Goal: Information Seeking & Learning: Check status

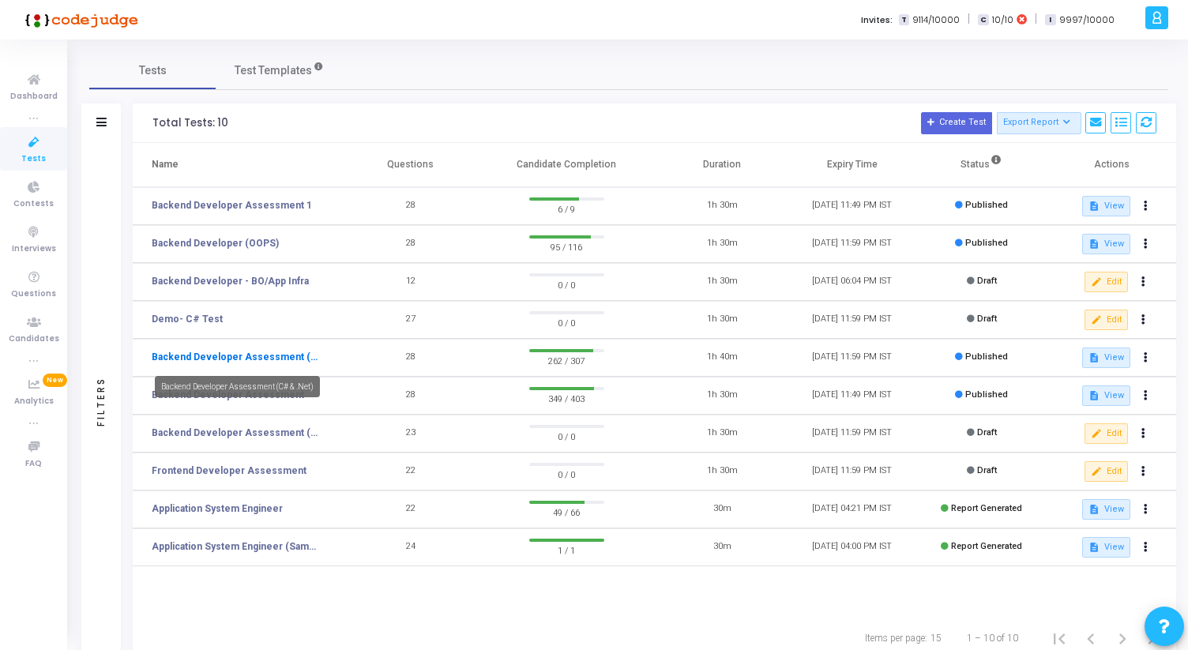
click at [280, 354] on link "Backend Developer Assessment (C# & .Net)" at bounding box center [237, 357] width 170 height 14
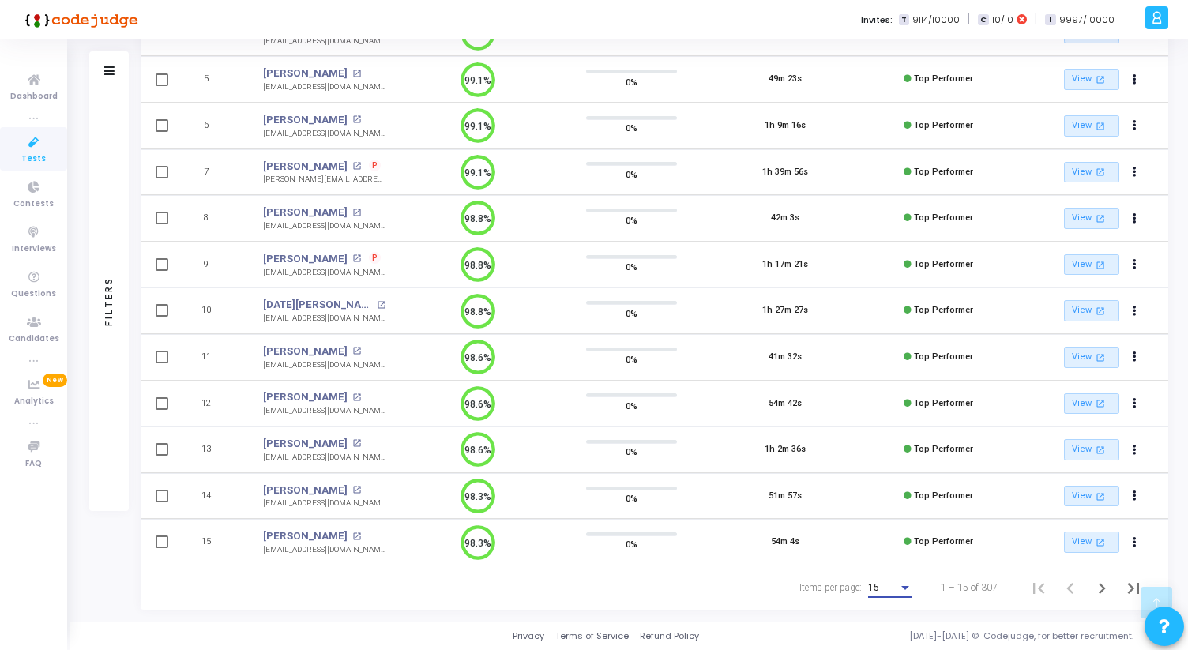
click at [900, 587] on div "Items per page:" at bounding box center [905, 587] width 14 height 13
click at [899, 573] on span "50" at bounding box center [891, 579] width 44 height 28
click at [1103, 592] on icon "Next page" at bounding box center [1102, 588] width 22 height 22
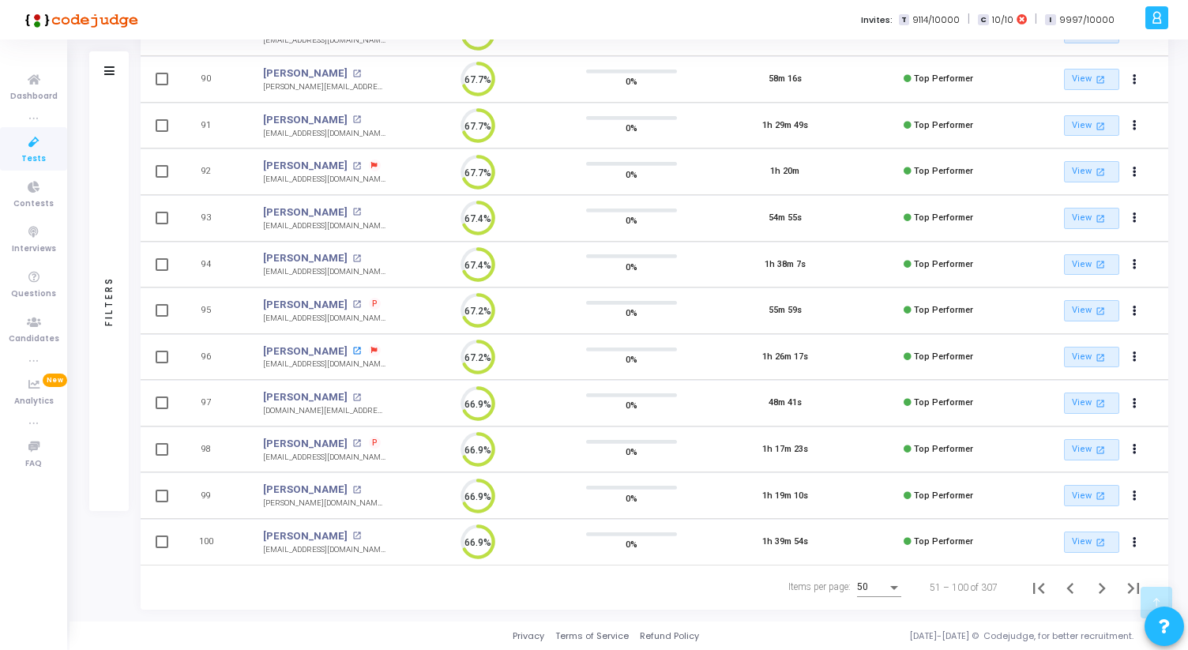
click at [361, 347] on mat-icon "open_in_new" at bounding box center [356, 351] width 9 height 9
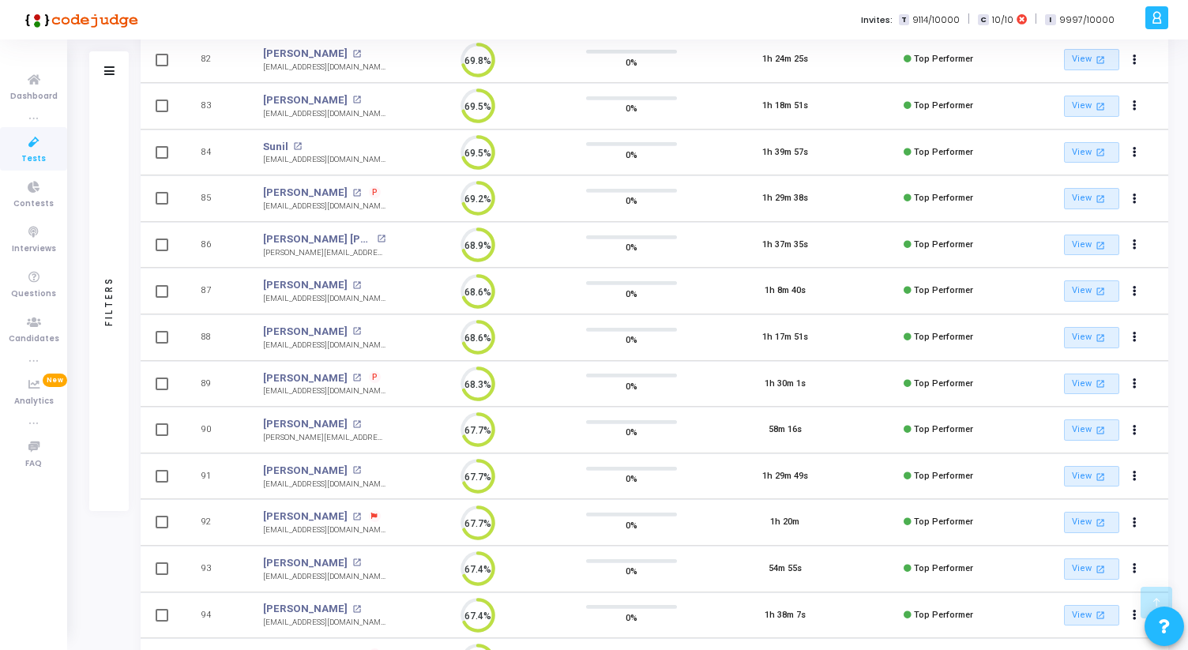
scroll to position [1981, 0]
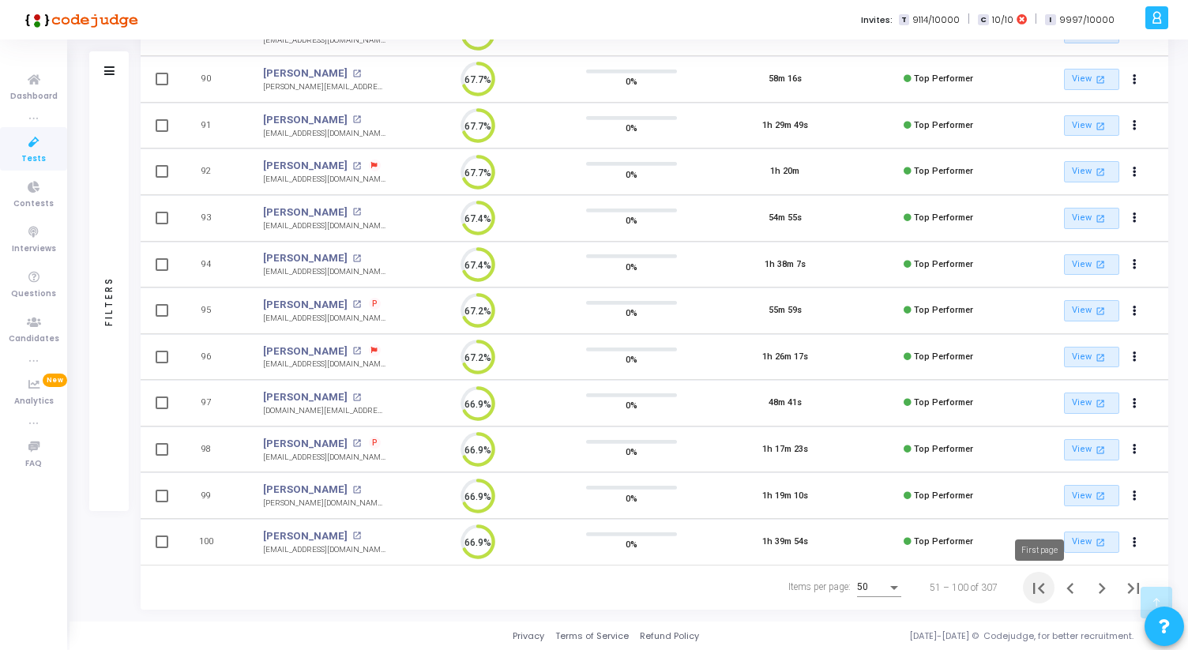
click at [1039, 591] on icon "First page" at bounding box center [1038, 588] width 22 height 22
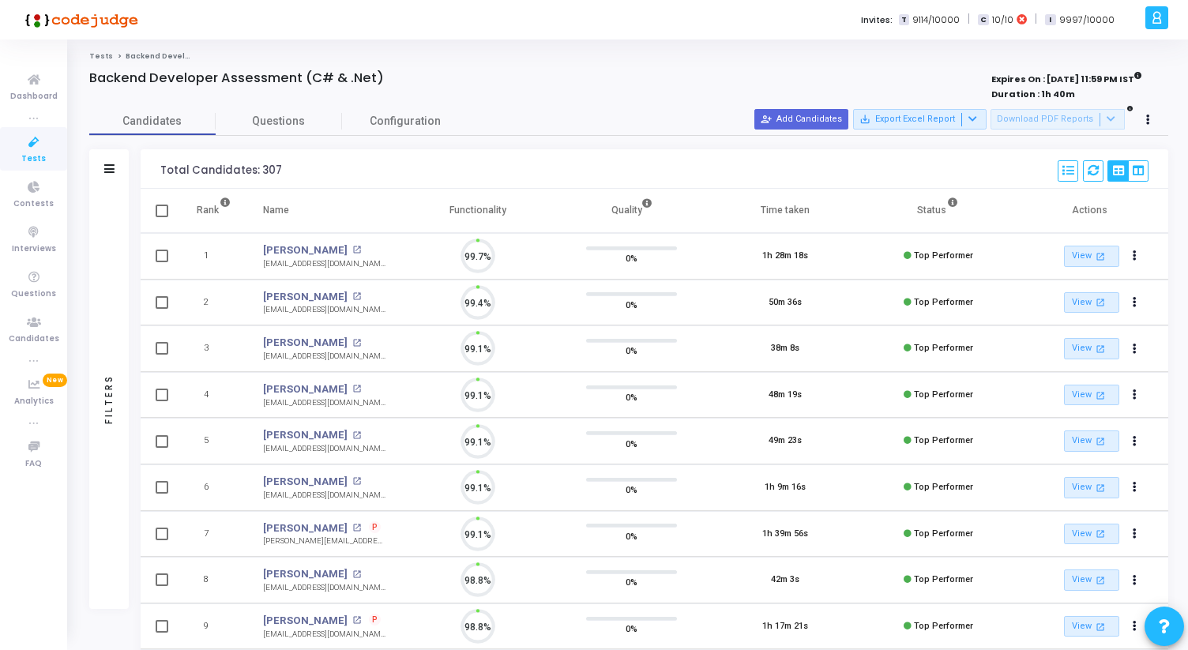
scroll to position [33, 40]
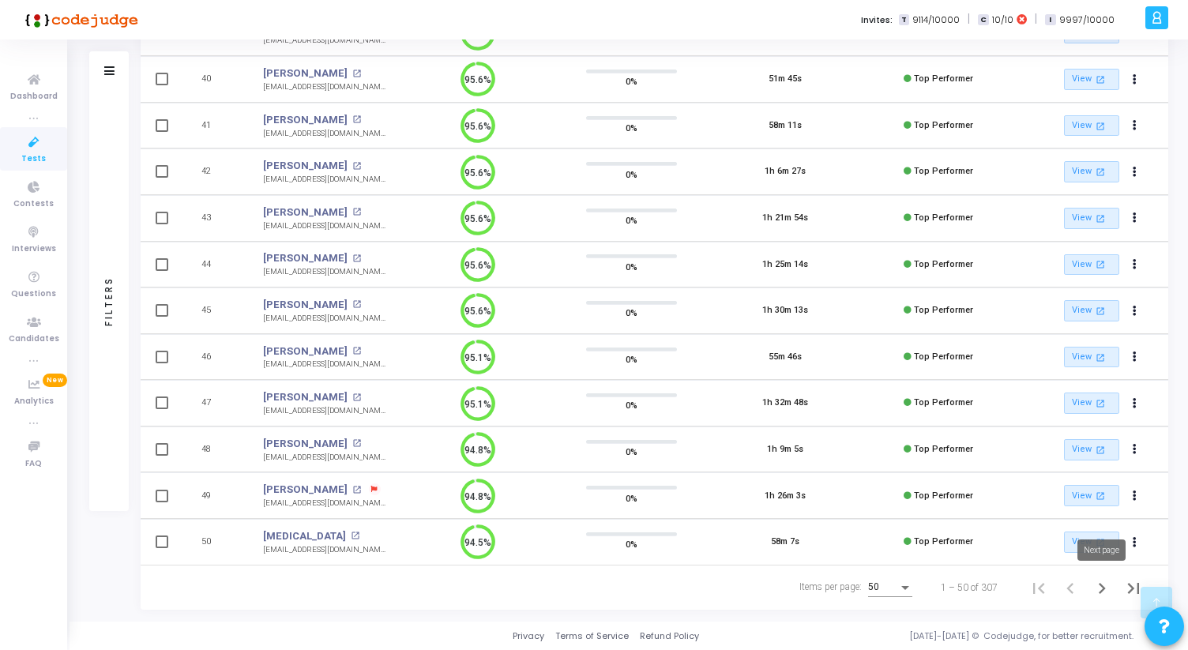
click at [1099, 593] on icon "Next page" at bounding box center [1101, 588] width 7 height 11
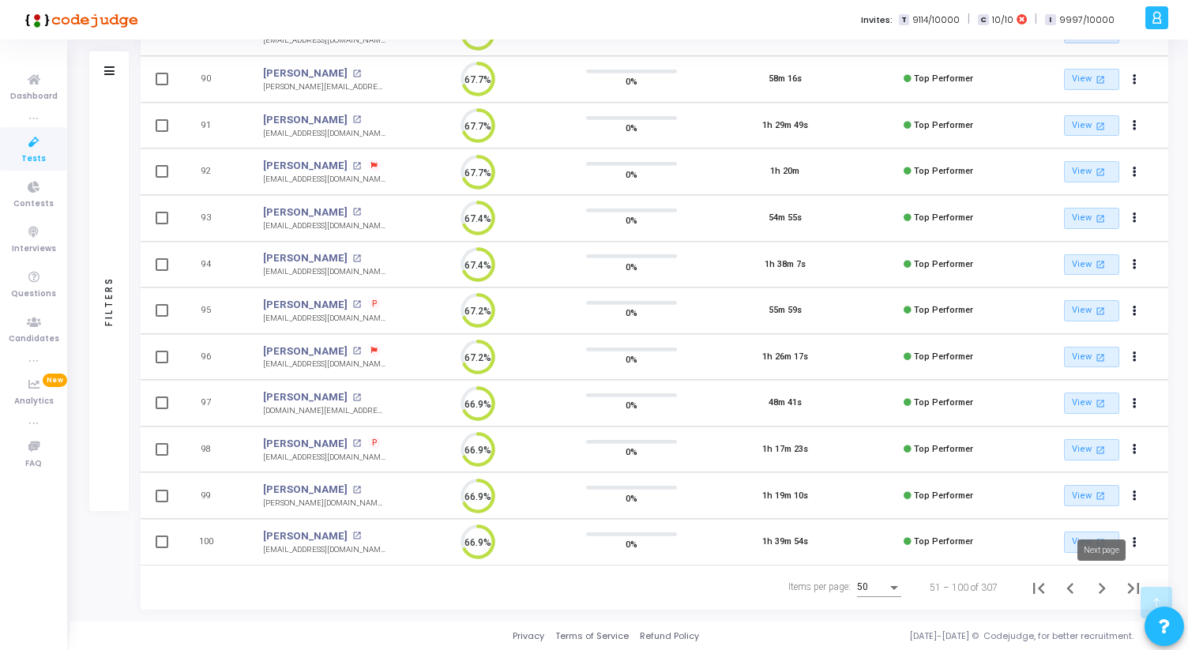
click at [1110, 592] on icon "Next page" at bounding box center [1102, 588] width 22 height 22
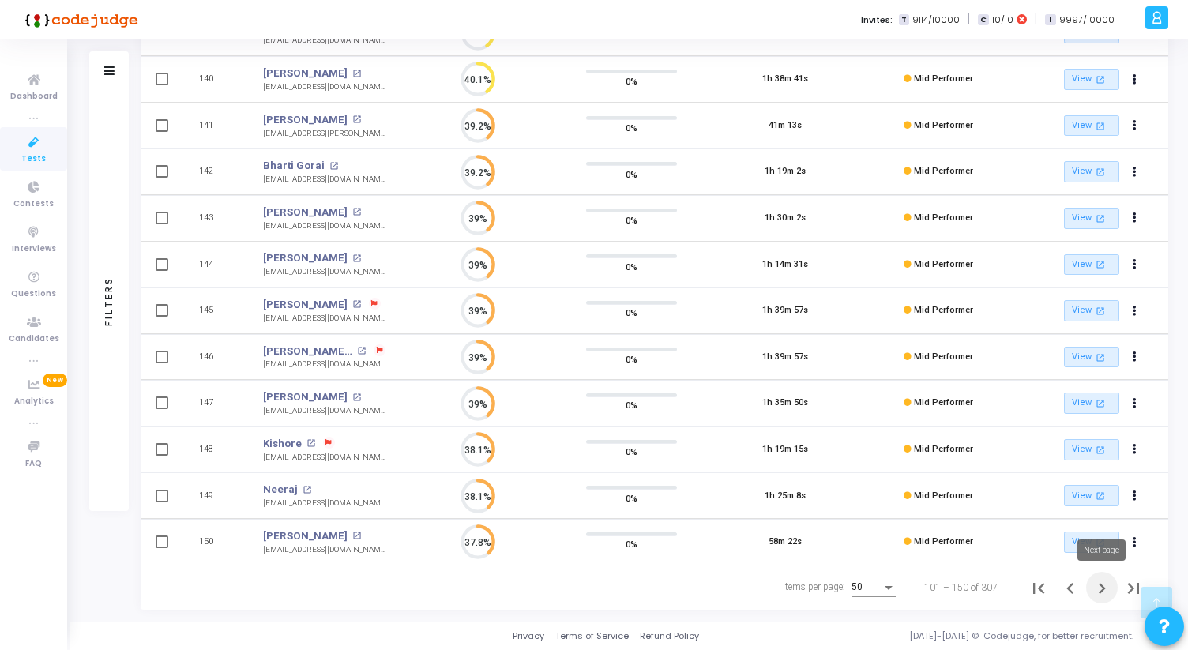
click at [1094, 588] on icon "Next page" at bounding box center [1102, 588] width 22 height 22
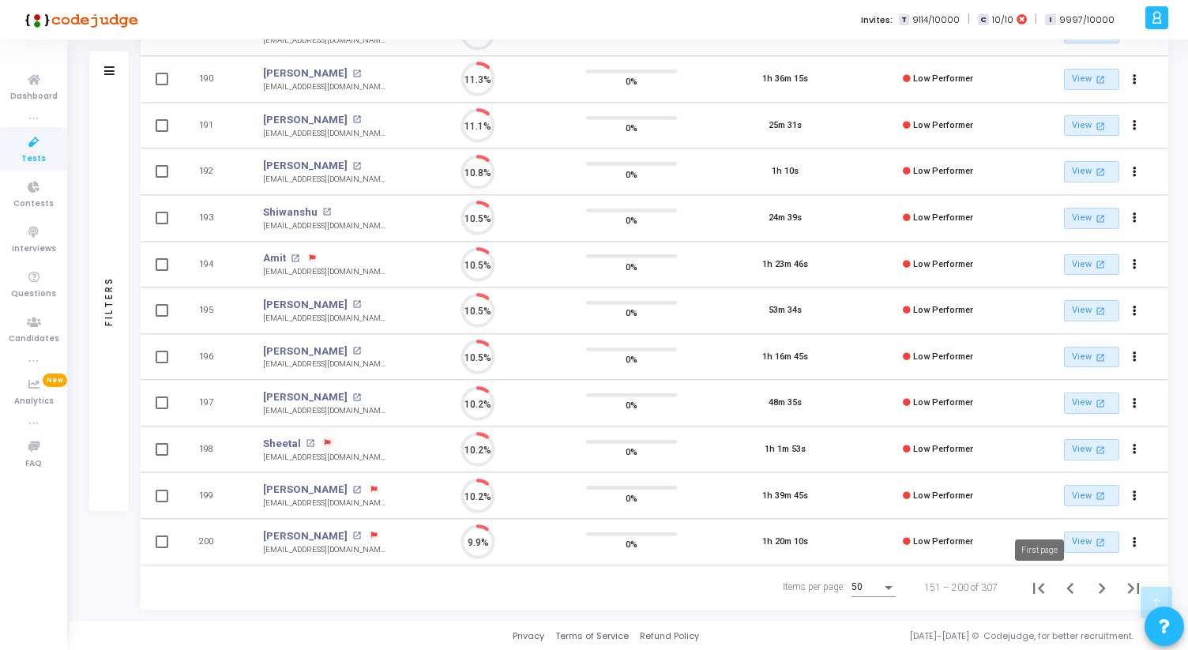
click at [1031, 585] on icon "First page" at bounding box center [1038, 588] width 22 height 22
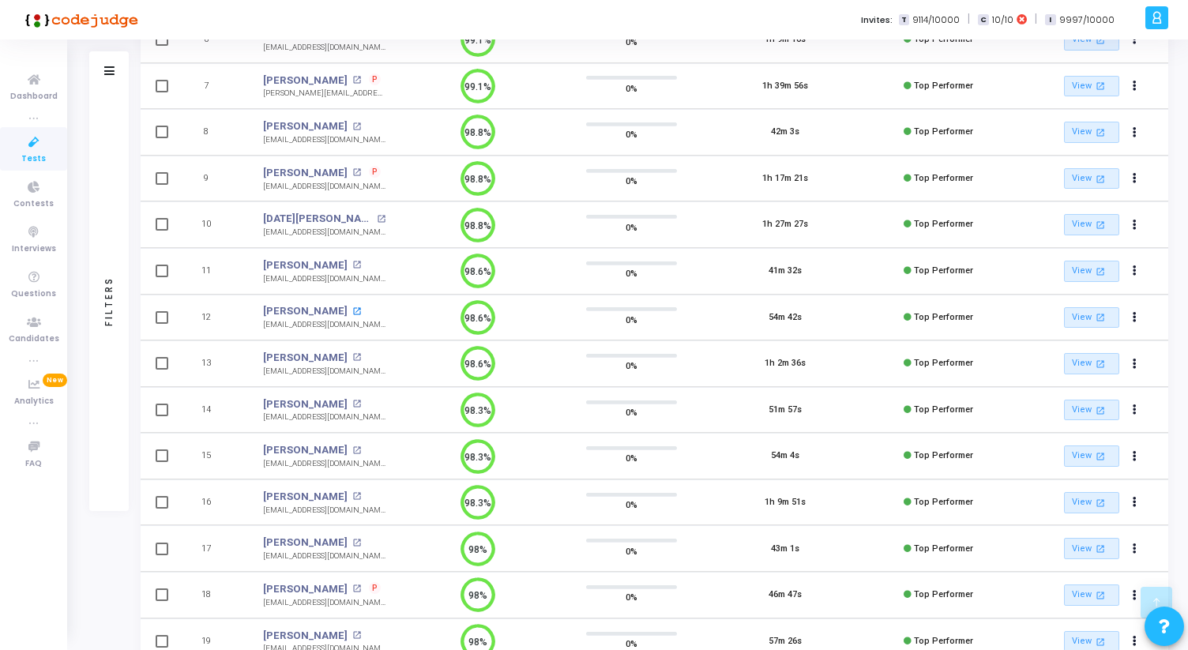
click at [361, 315] on mat-icon "open_in_new" at bounding box center [356, 311] width 9 height 9
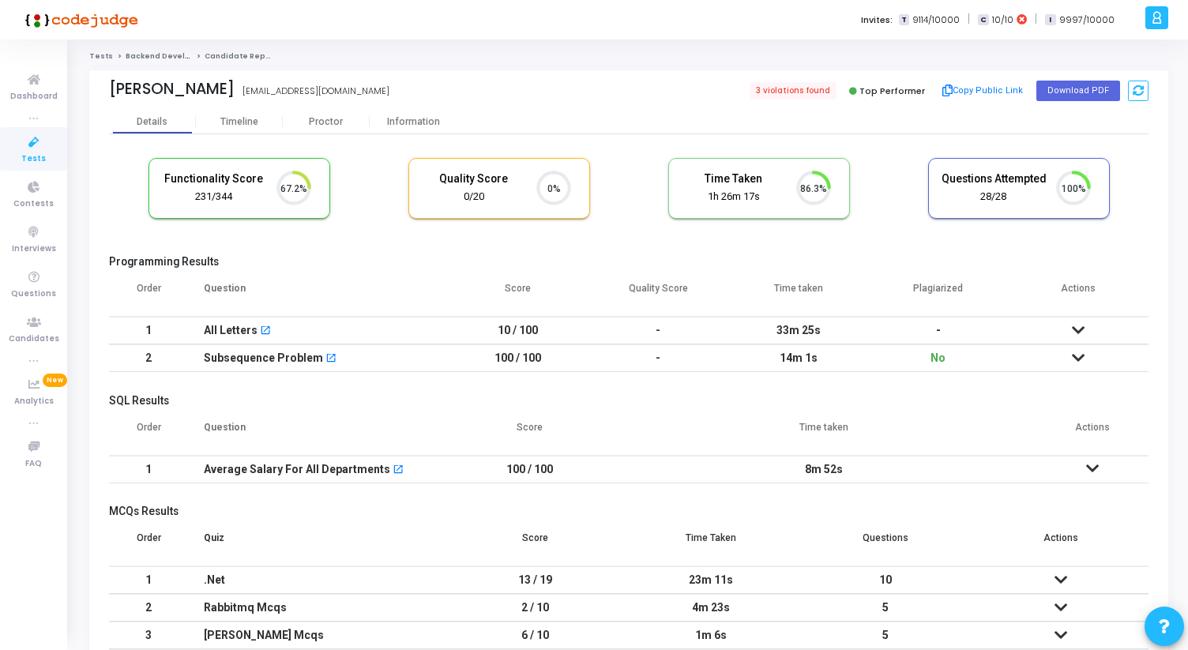
scroll to position [7, 7]
click at [335, 123] on div "Proctor" at bounding box center [326, 122] width 87 height 12
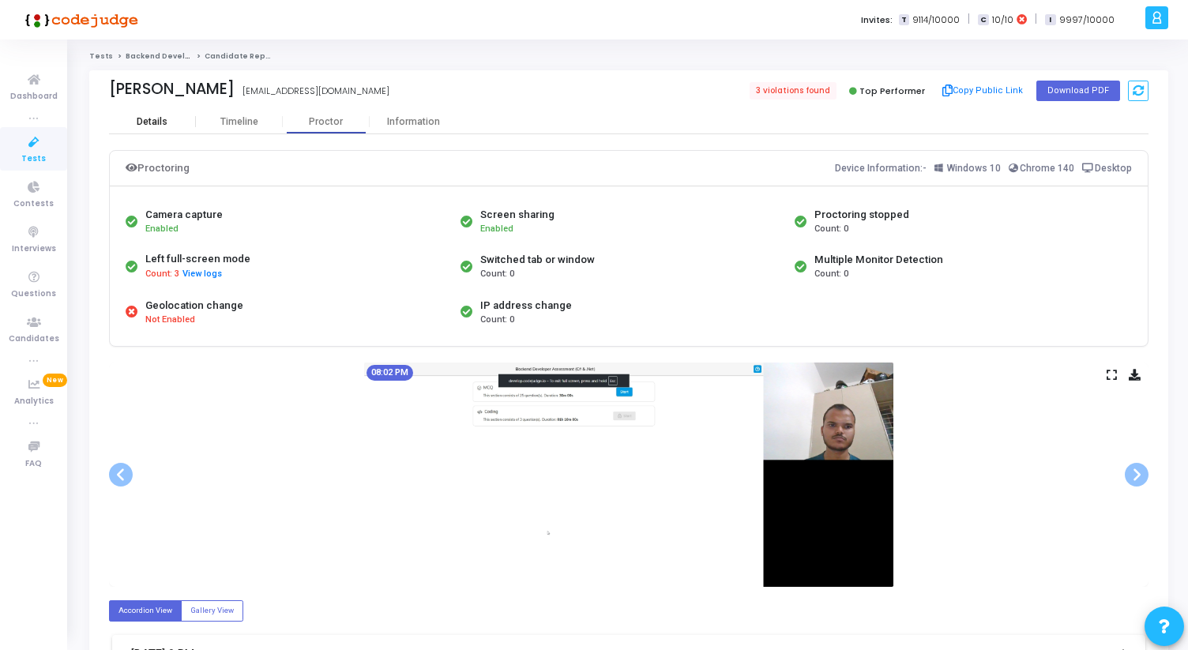
click at [167, 116] on div "Details" at bounding box center [152, 122] width 87 height 12
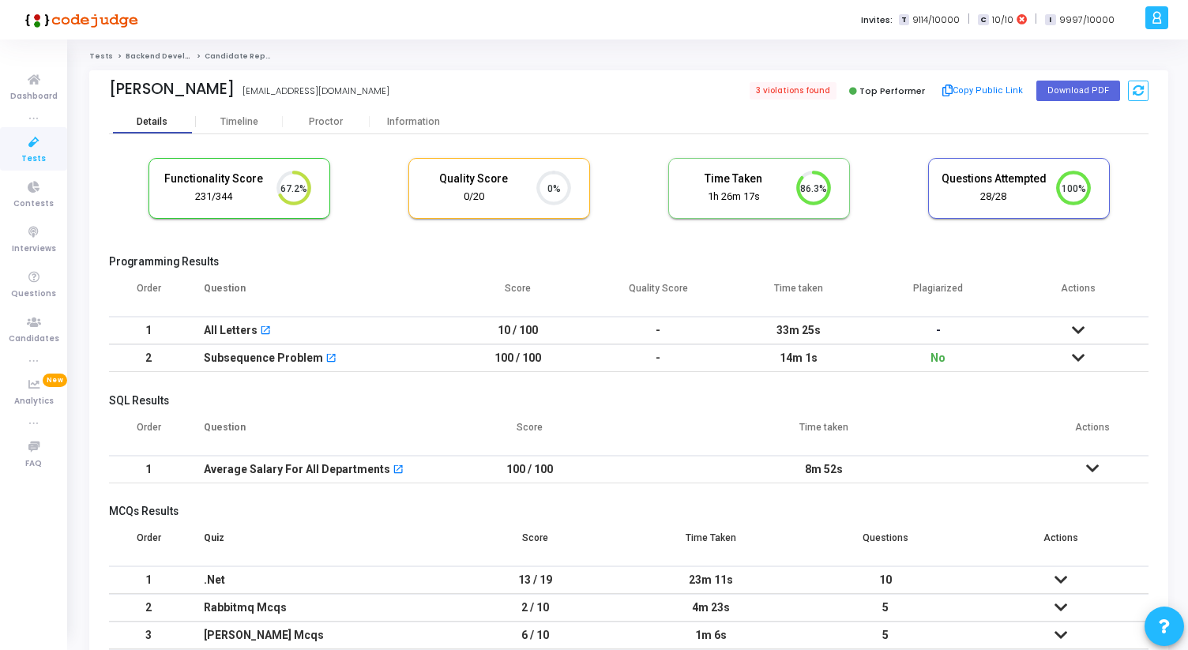
scroll to position [33, 40]
click at [339, 118] on div "Proctor" at bounding box center [326, 122] width 87 height 12
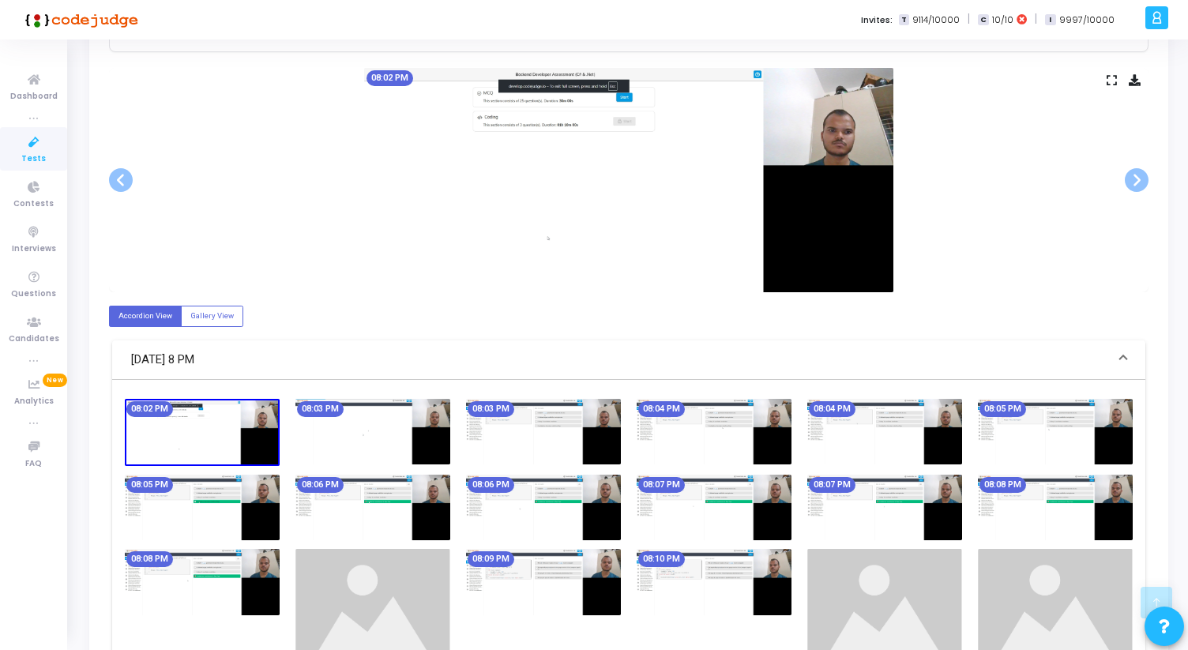
scroll to position [297, 0]
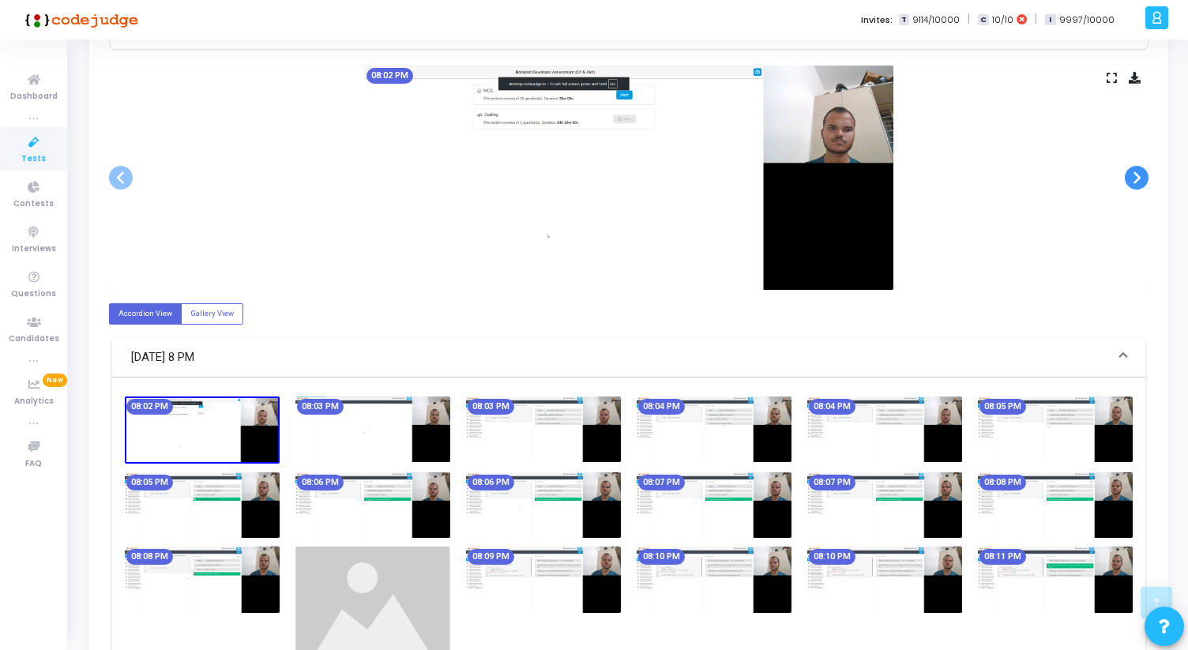
click at [1142, 173] on span at bounding box center [1136, 178] width 24 height 24
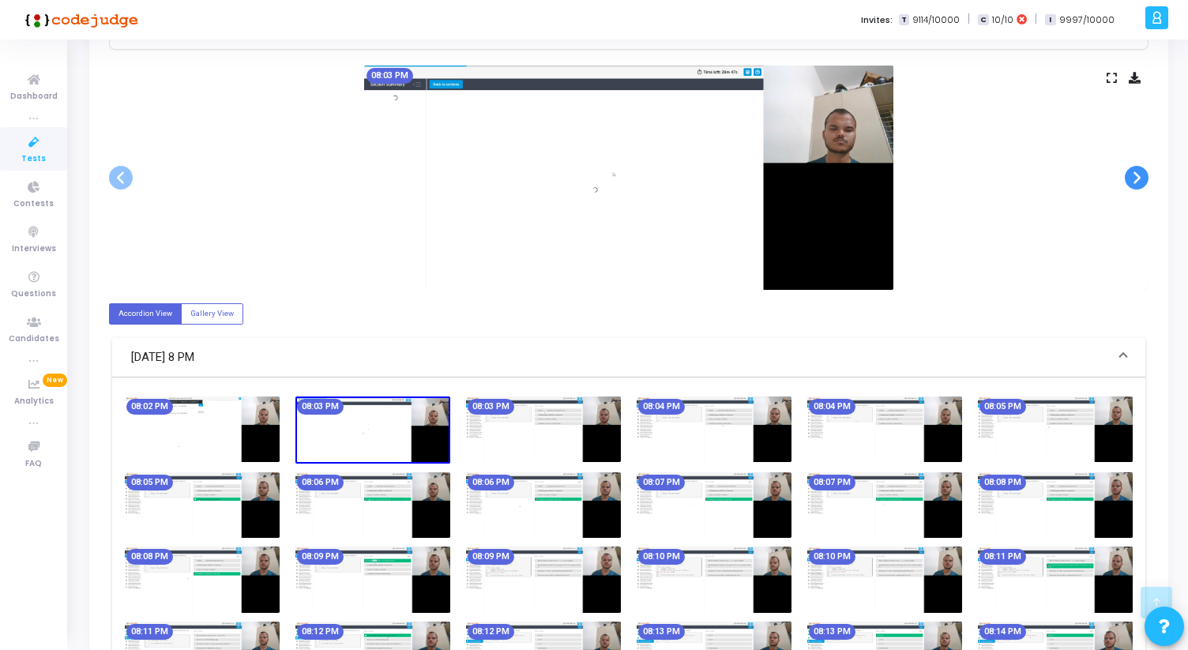
click at [1142, 173] on span at bounding box center [1136, 178] width 24 height 24
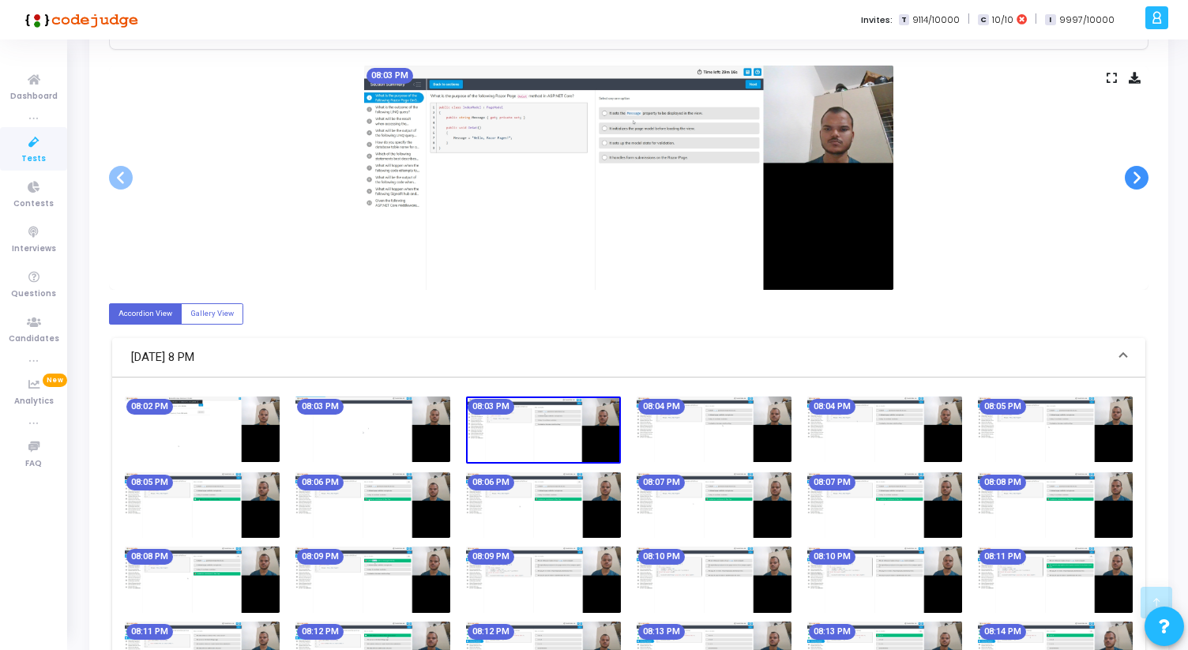
click at [1142, 173] on span at bounding box center [1136, 178] width 24 height 24
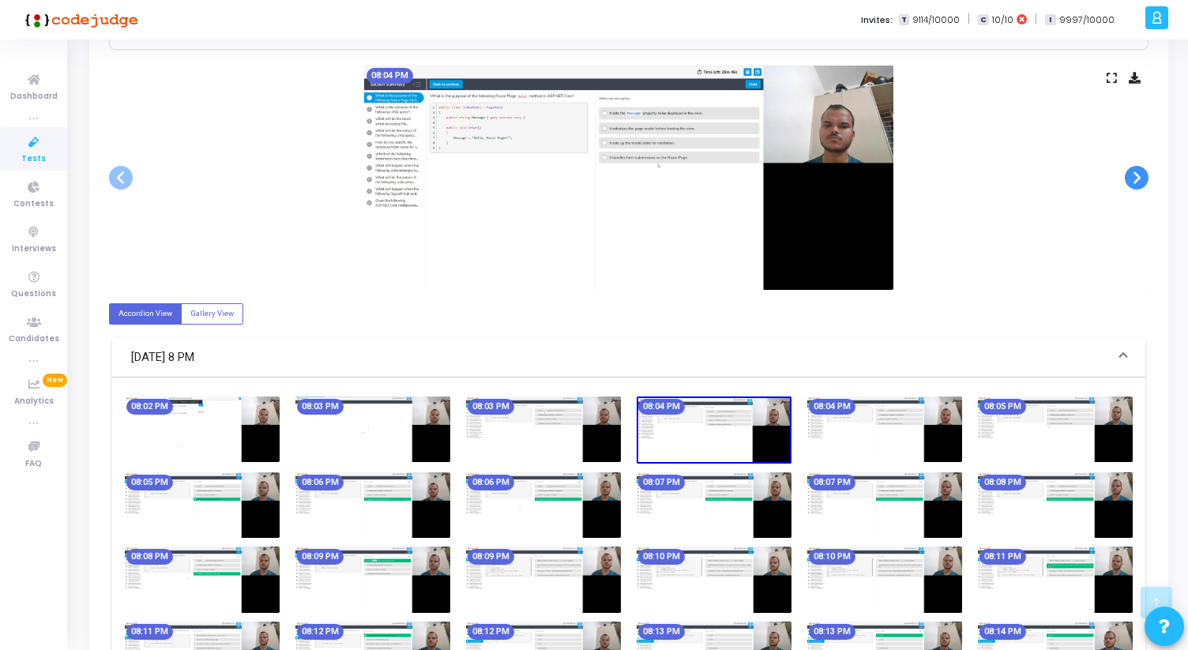
click at [1142, 173] on span at bounding box center [1136, 178] width 24 height 24
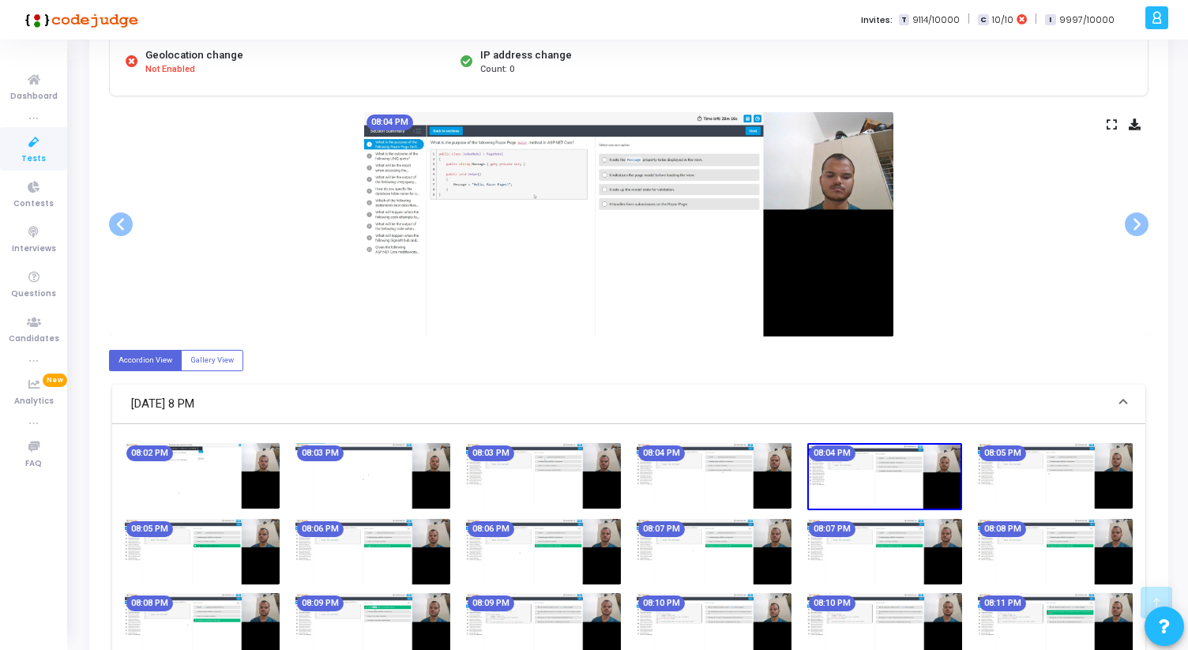
scroll to position [246, 0]
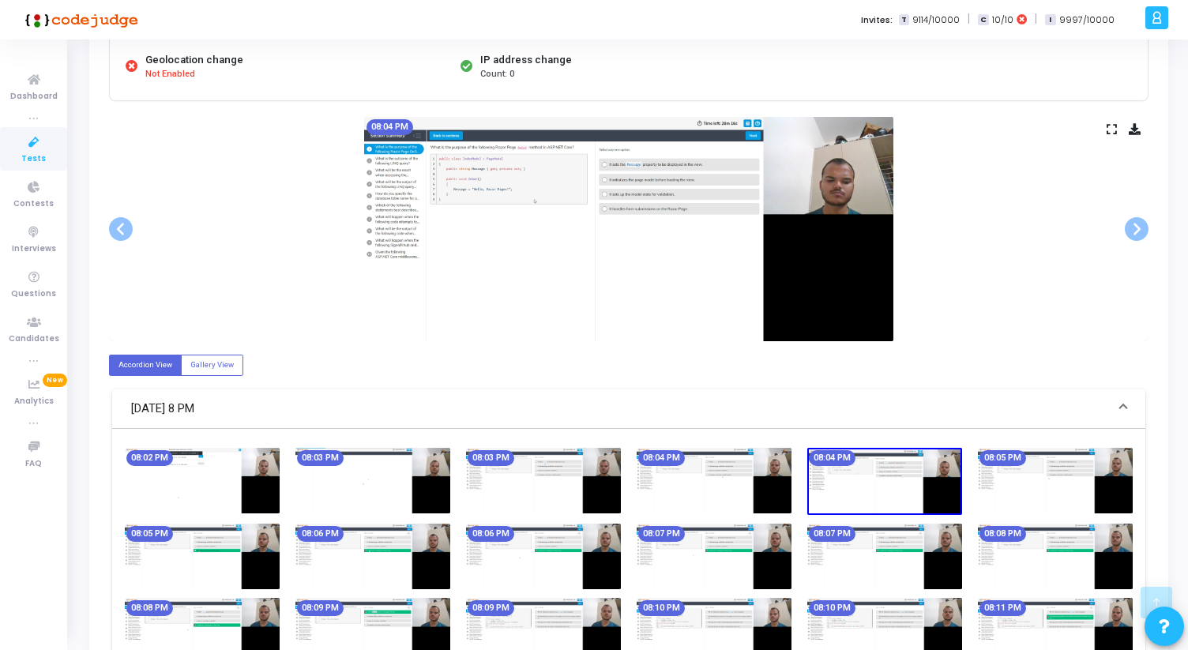
click at [1113, 131] on icon at bounding box center [1111, 129] width 10 height 9
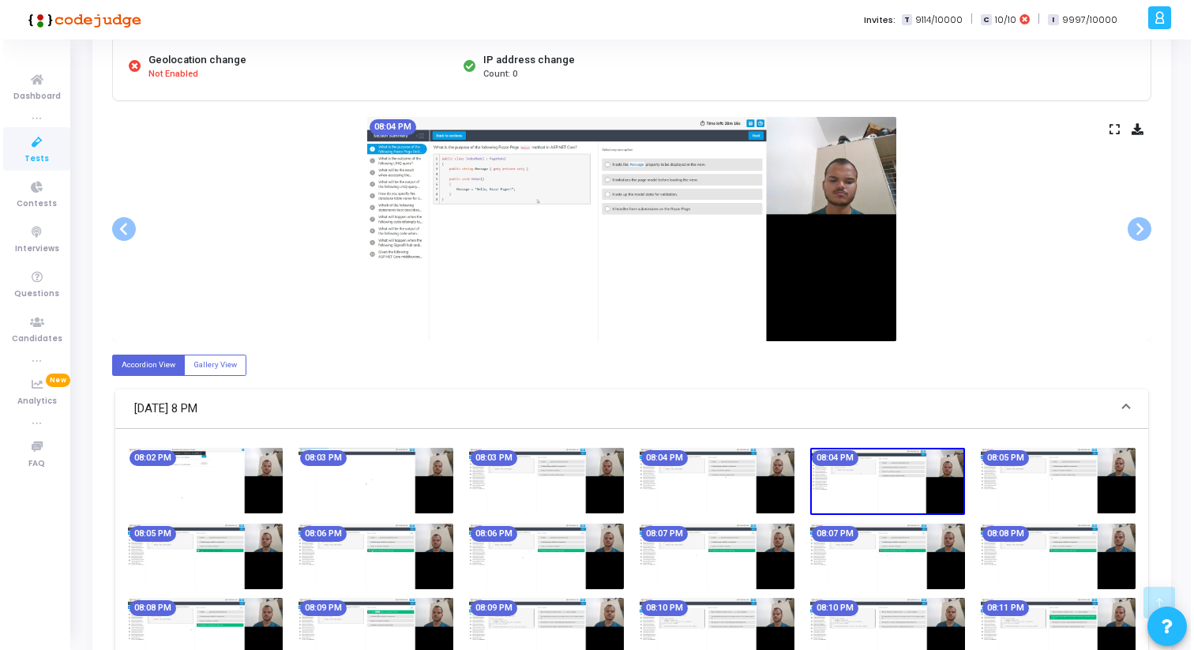
scroll to position [0, 0]
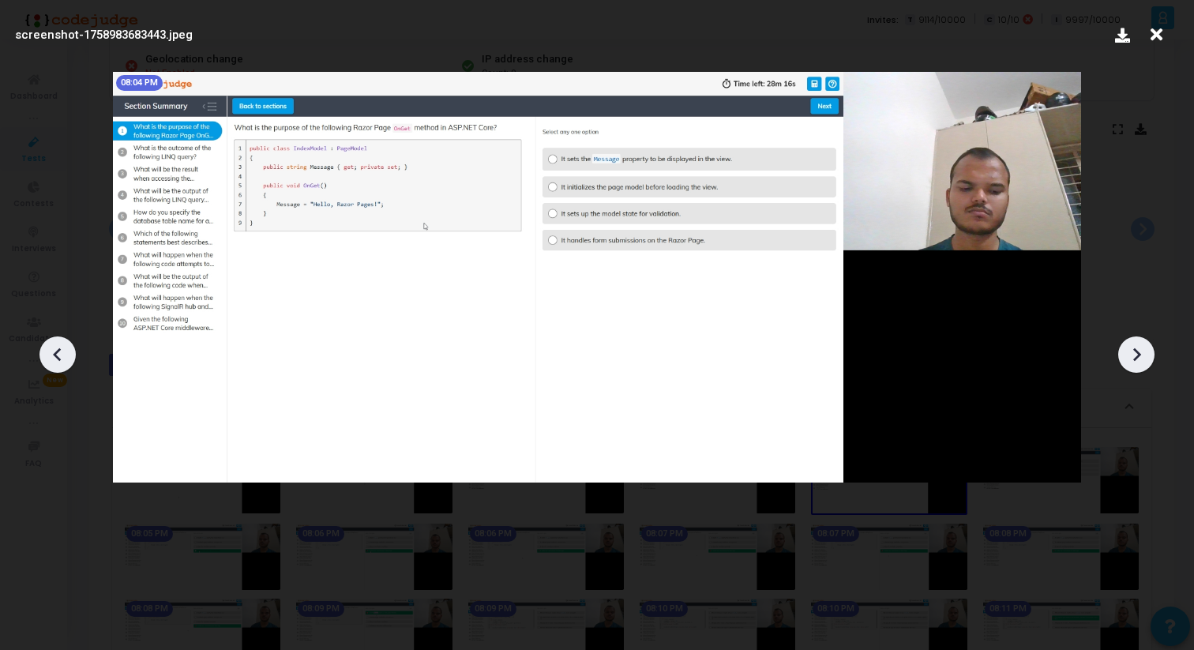
click at [1147, 362] on icon at bounding box center [1136, 355] width 24 height 24
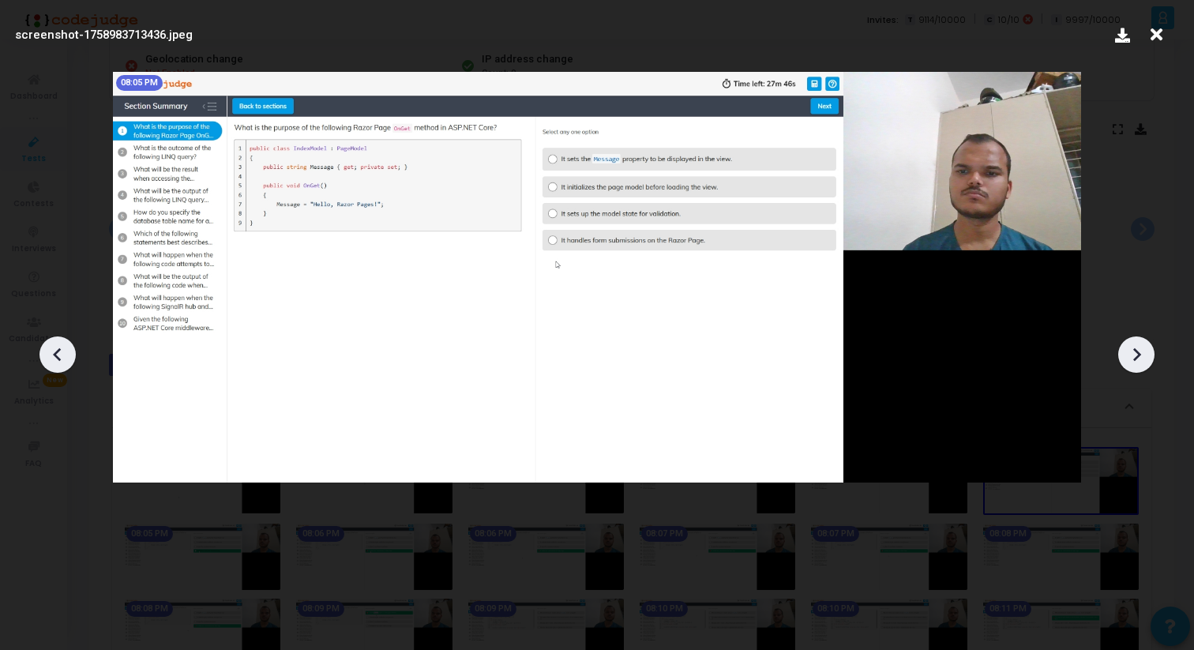
click at [1147, 362] on icon at bounding box center [1136, 355] width 24 height 24
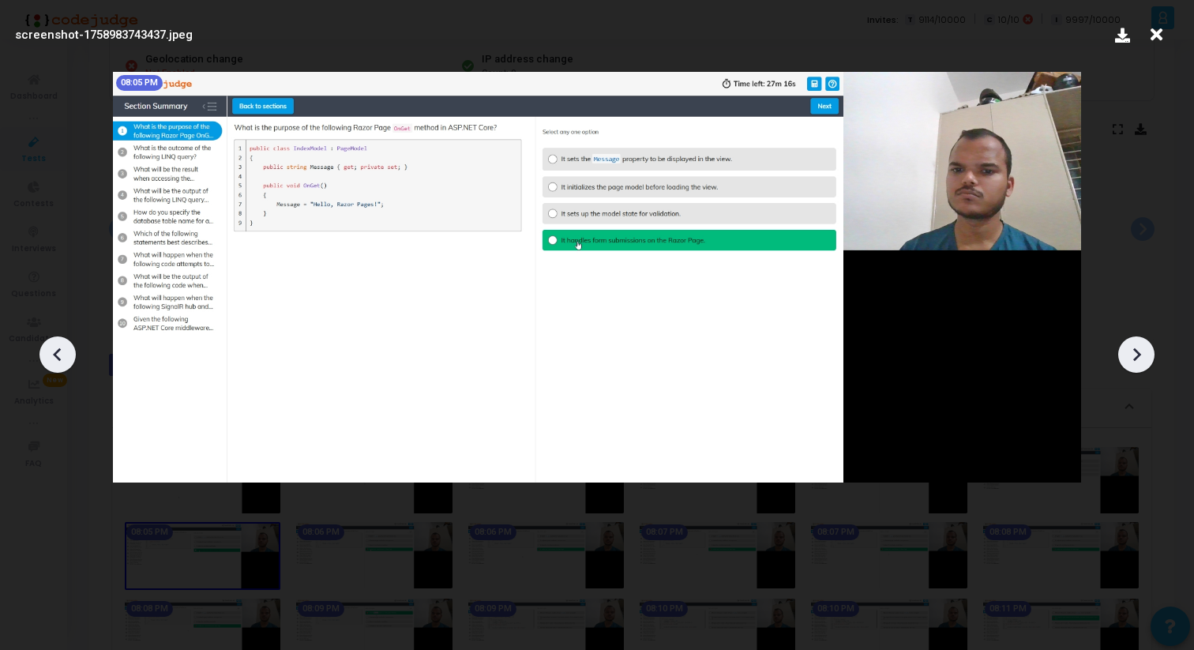
click at [1147, 362] on icon at bounding box center [1136, 355] width 24 height 24
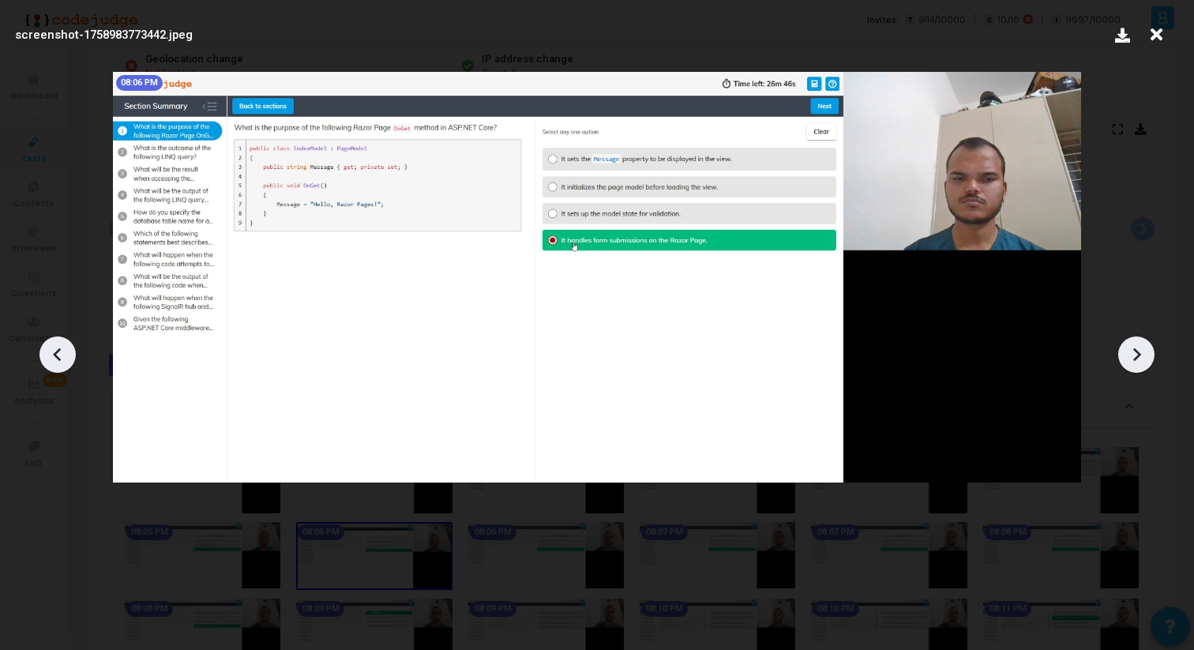
click at [1147, 362] on icon at bounding box center [1136, 355] width 24 height 24
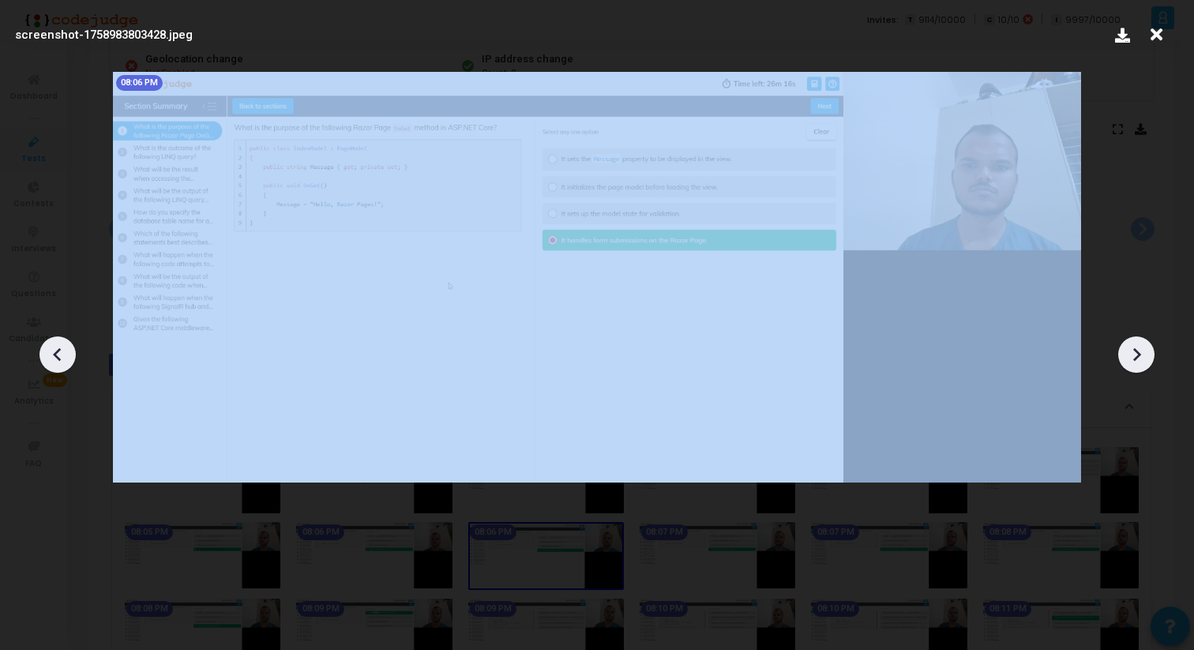
click at [1147, 362] on icon at bounding box center [1136, 355] width 24 height 24
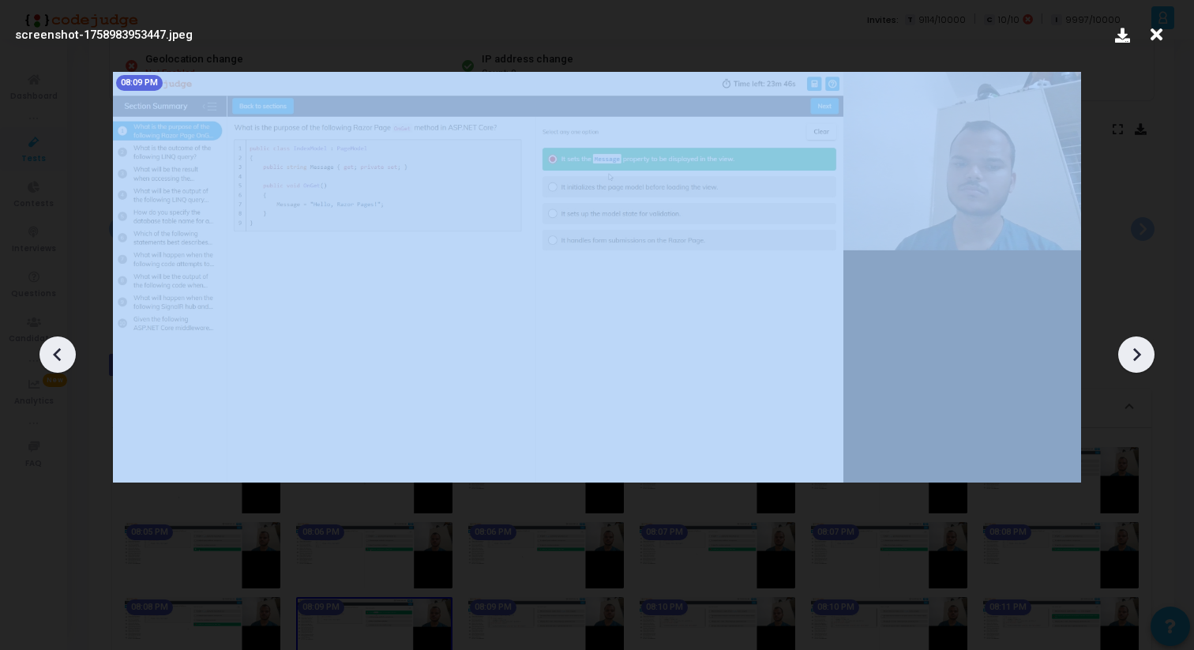
click at [1147, 362] on icon at bounding box center [1136, 355] width 24 height 24
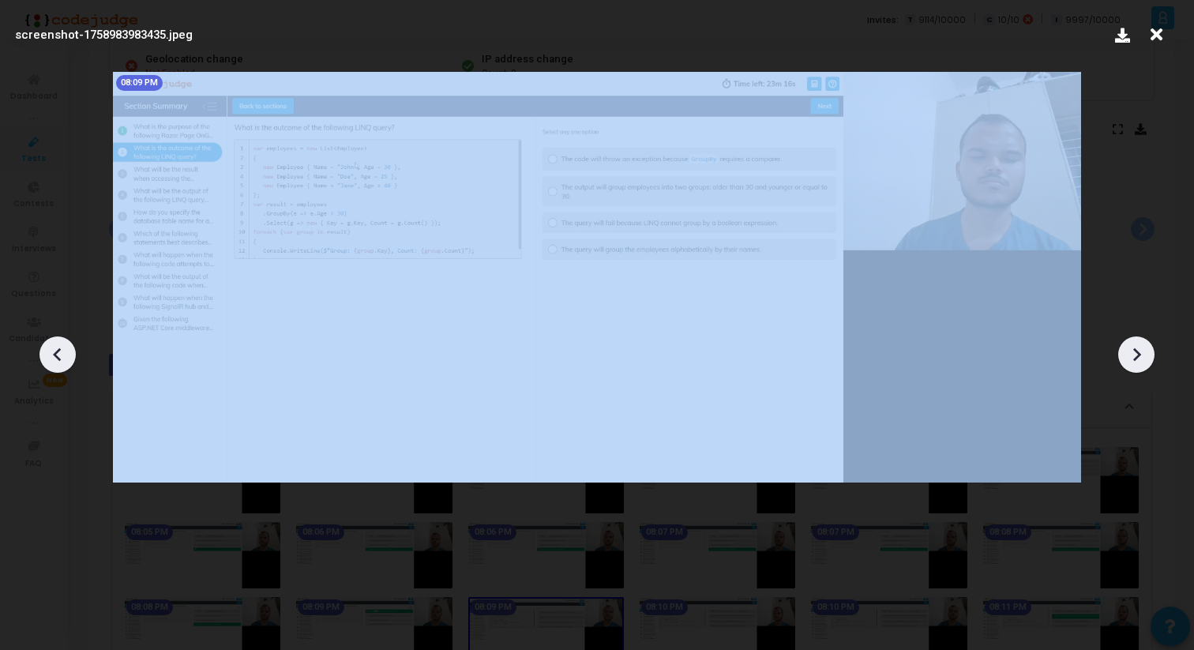
click at [1147, 362] on icon at bounding box center [1136, 355] width 24 height 24
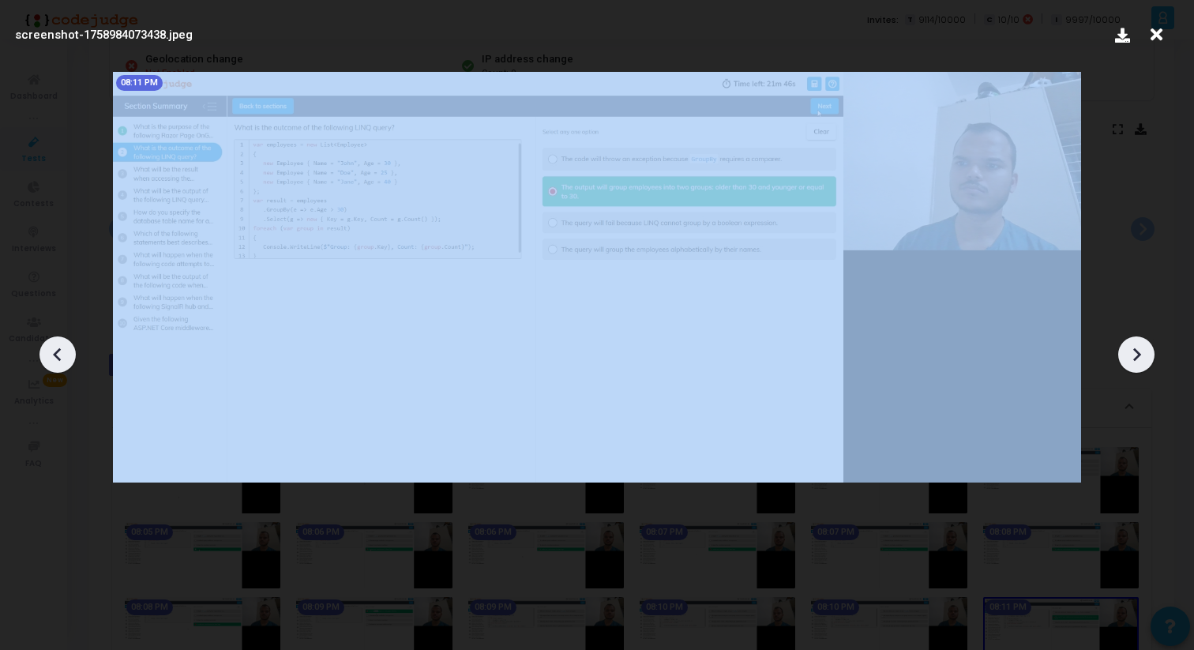
click at [1147, 362] on icon at bounding box center [1136, 355] width 24 height 24
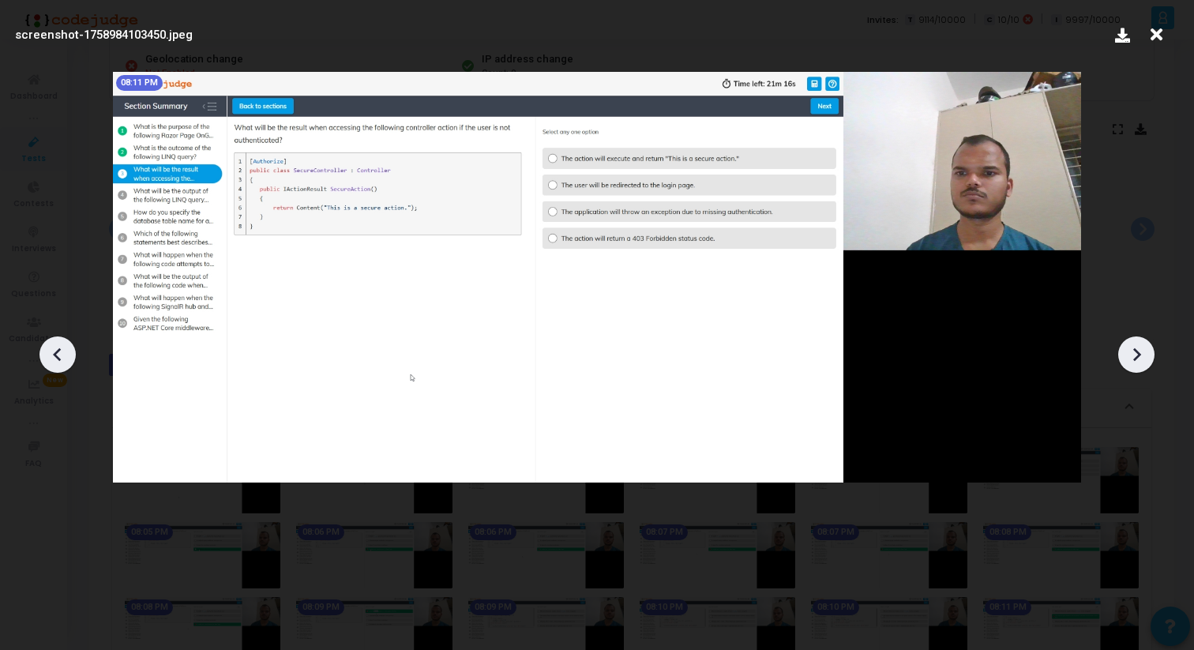
click at [1147, 362] on icon at bounding box center [1136, 355] width 24 height 24
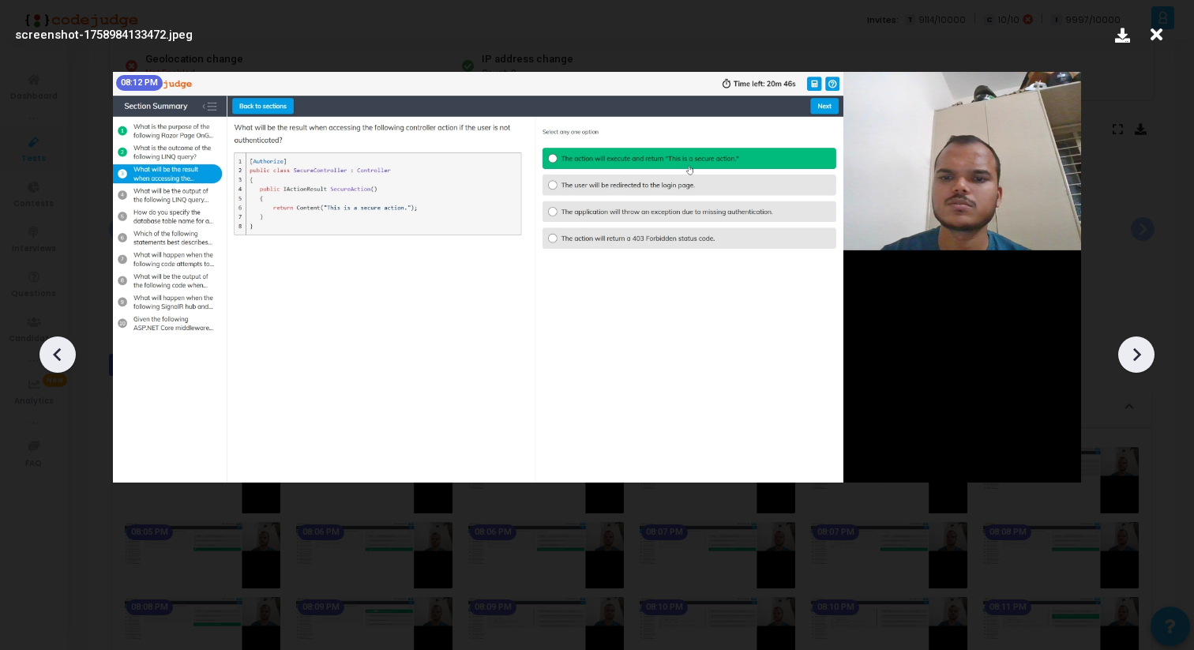
click at [1147, 362] on icon at bounding box center [1136, 355] width 24 height 24
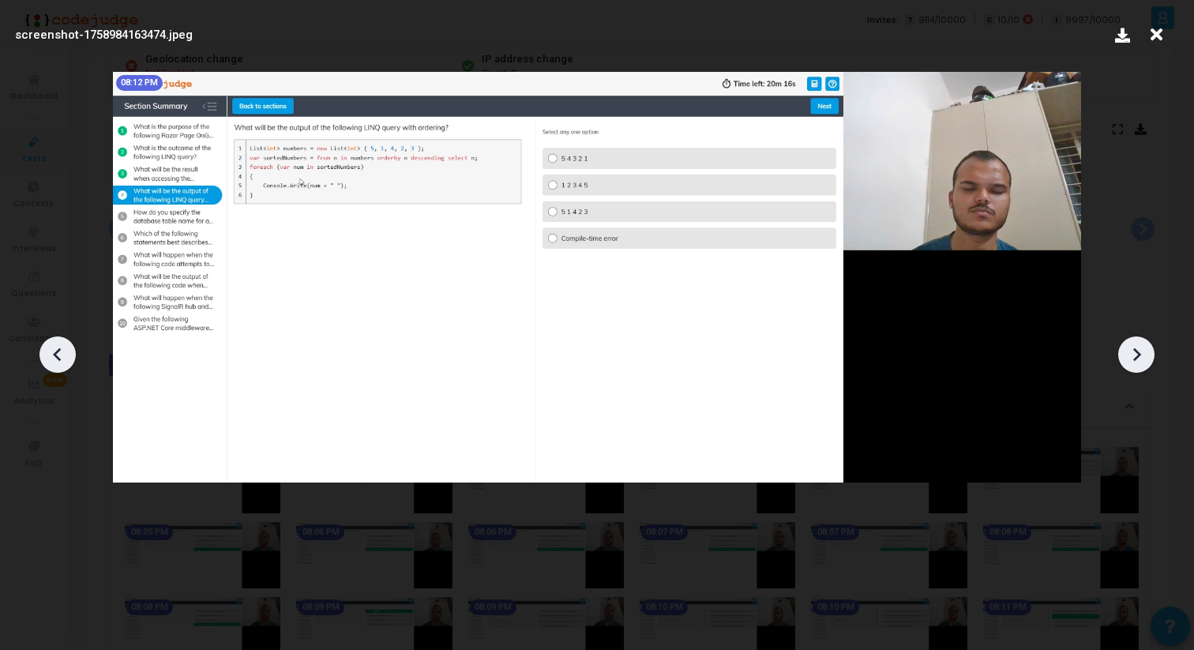
click at [1160, 36] on icon at bounding box center [1156, 35] width 24 height 30
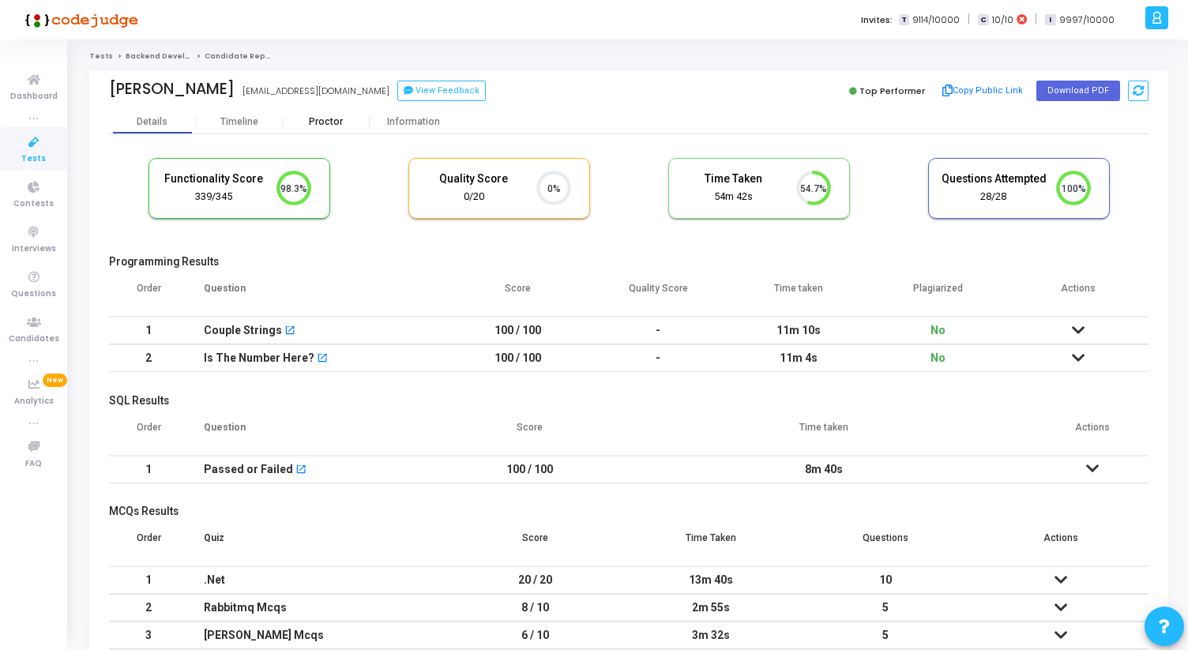
click at [345, 121] on div "Proctor" at bounding box center [326, 122] width 87 height 12
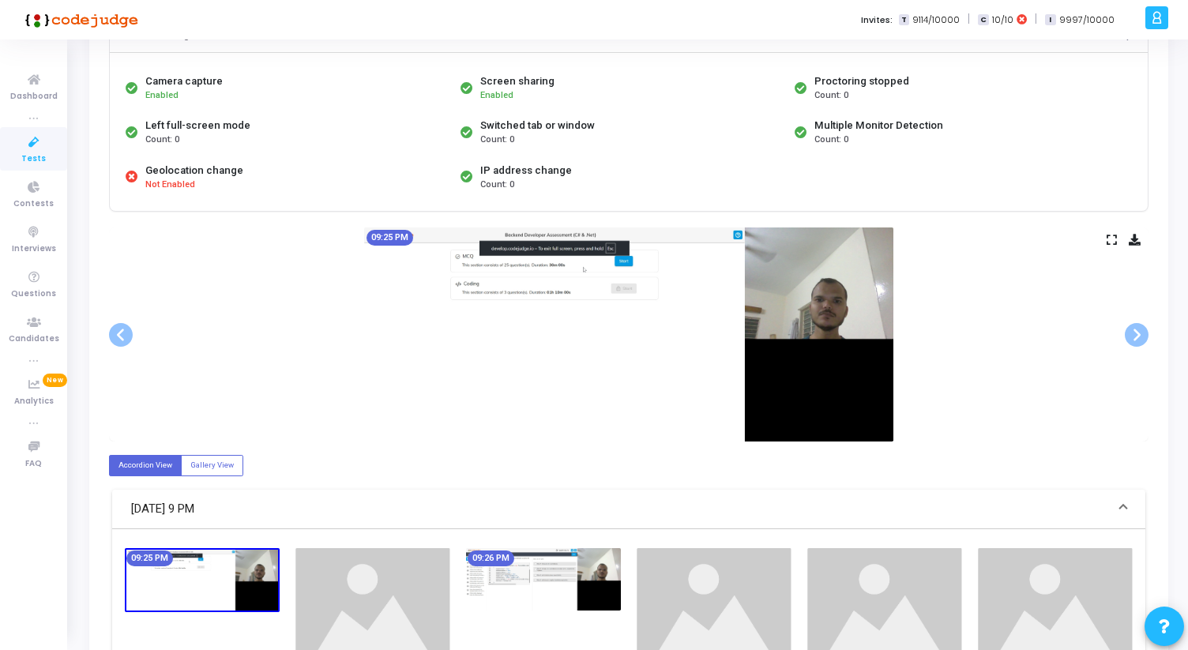
scroll to position [150, 0]
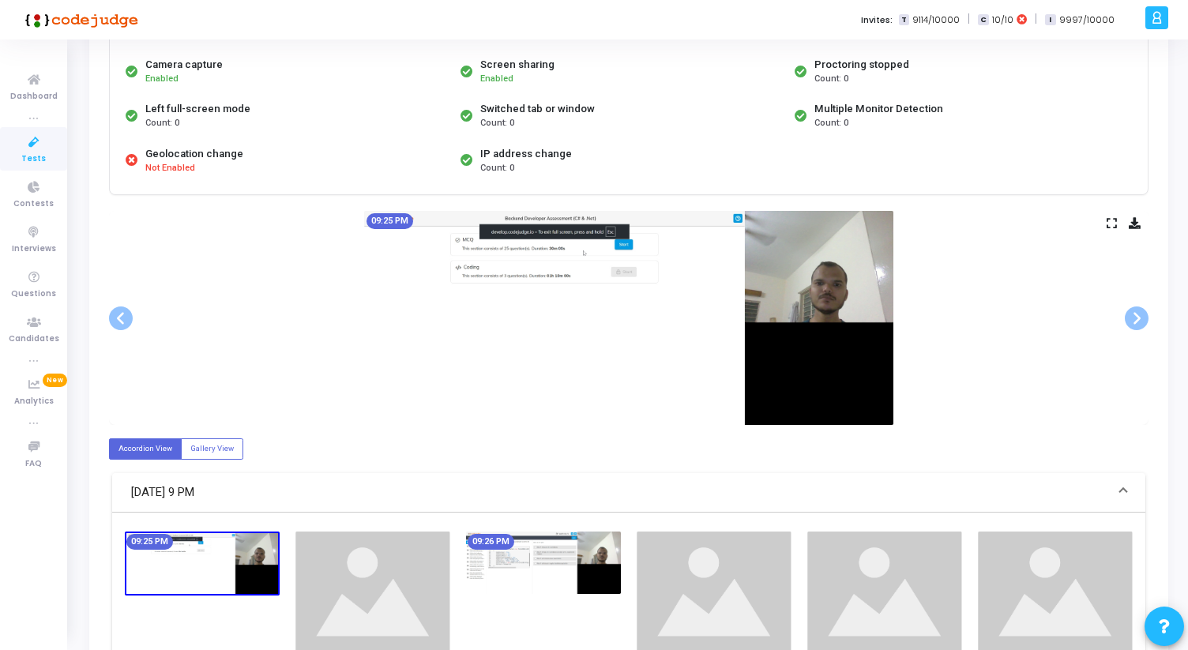
click at [1114, 226] on icon at bounding box center [1111, 223] width 10 height 9
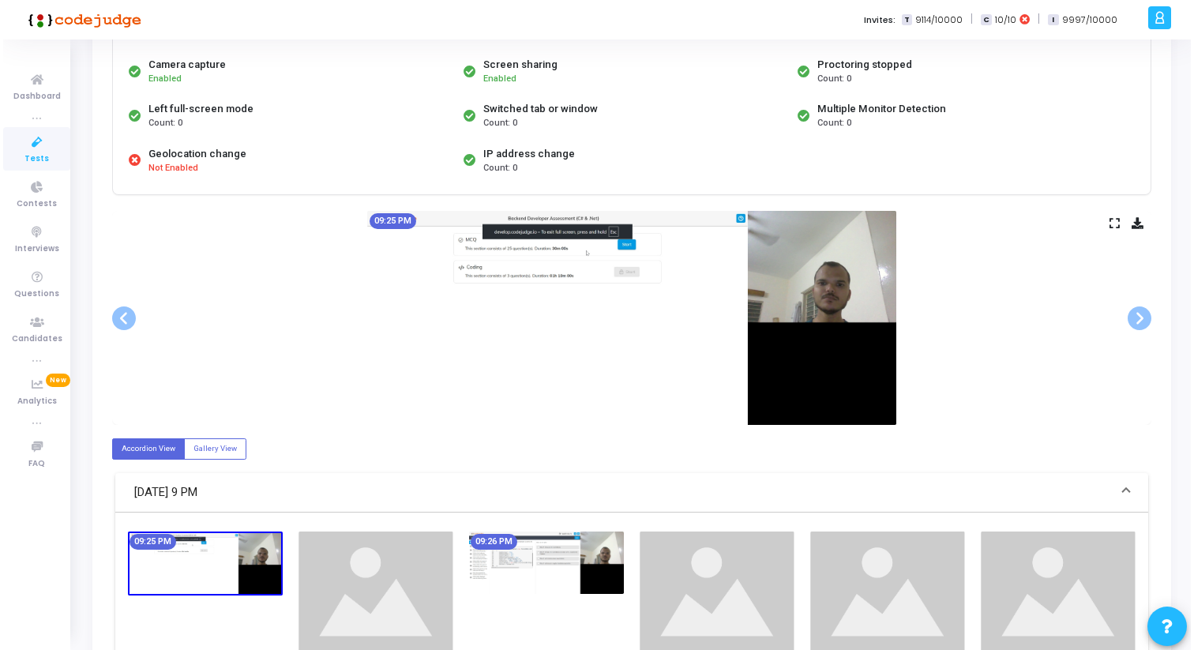
scroll to position [0, 0]
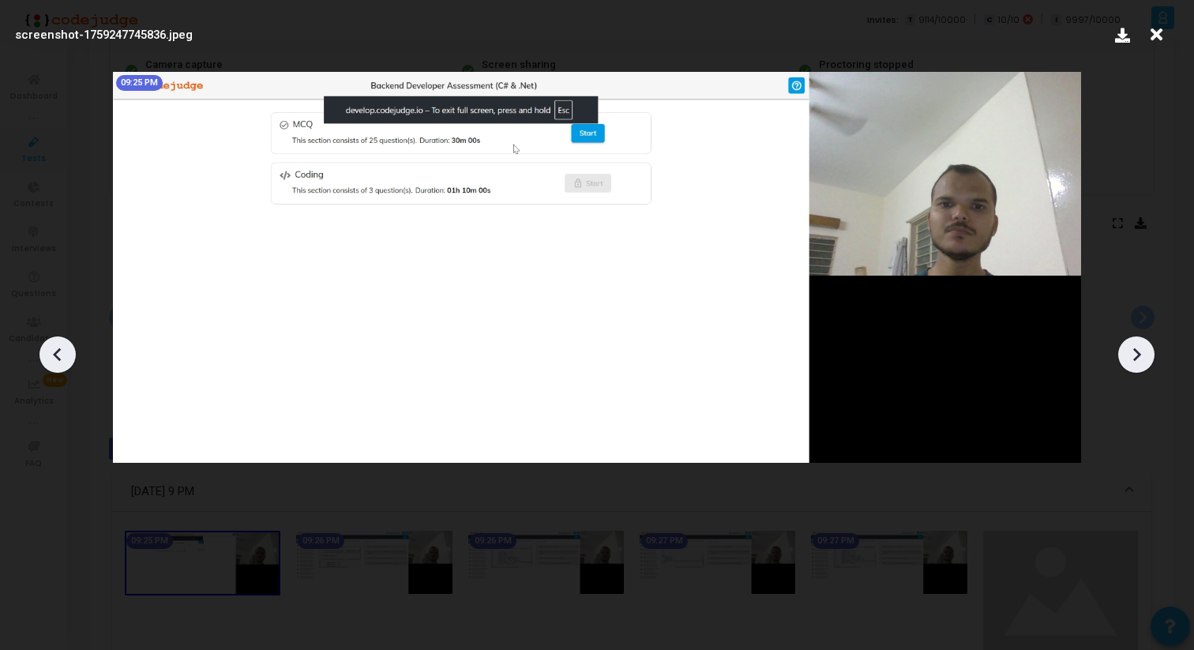
click at [1132, 371] on div at bounding box center [1136, 354] width 36 height 36
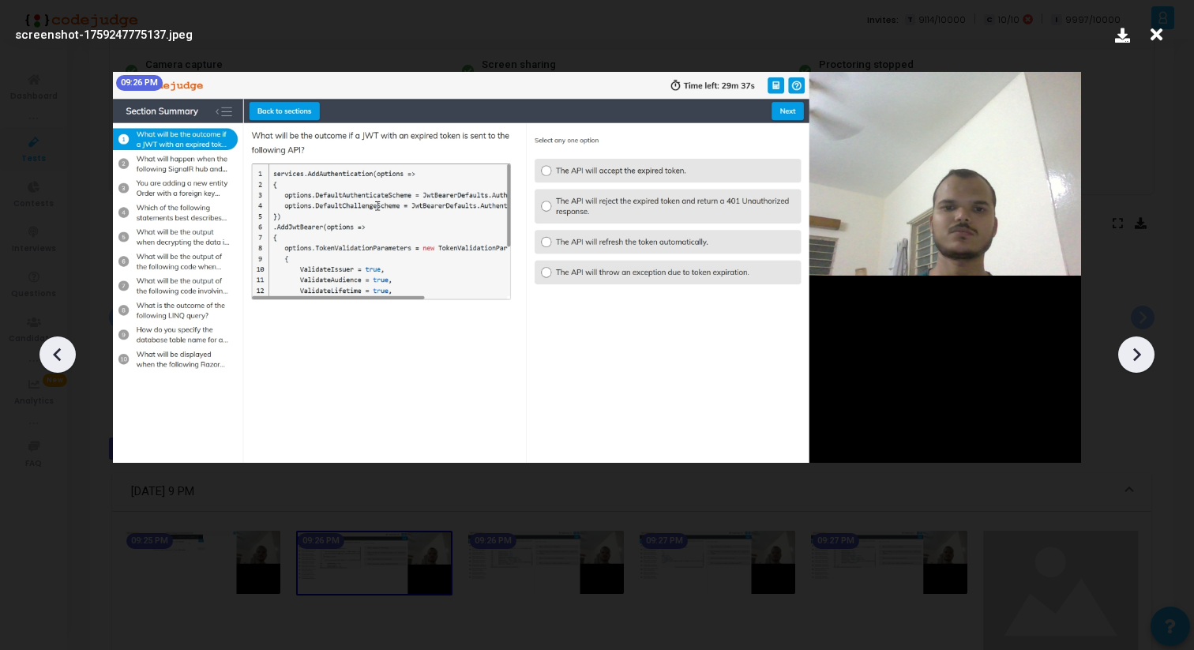
click at [1132, 365] on icon at bounding box center [1136, 355] width 24 height 24
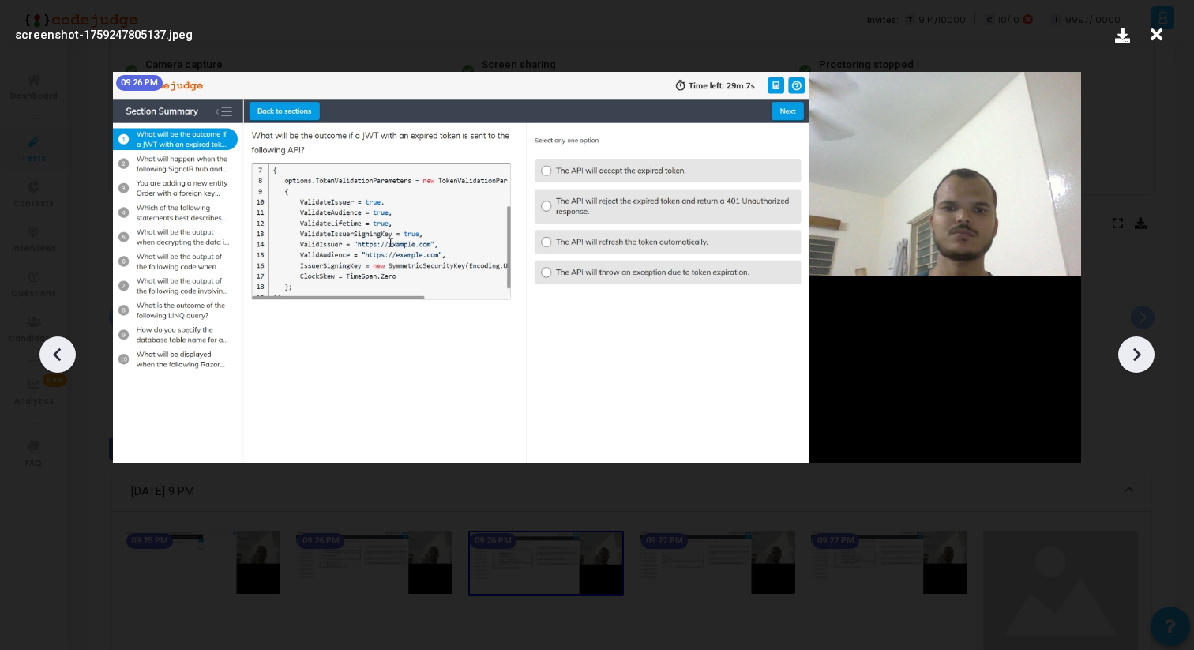
click at [1132, 365] on icon at bounding box center [1136, 355] width 24 height 24
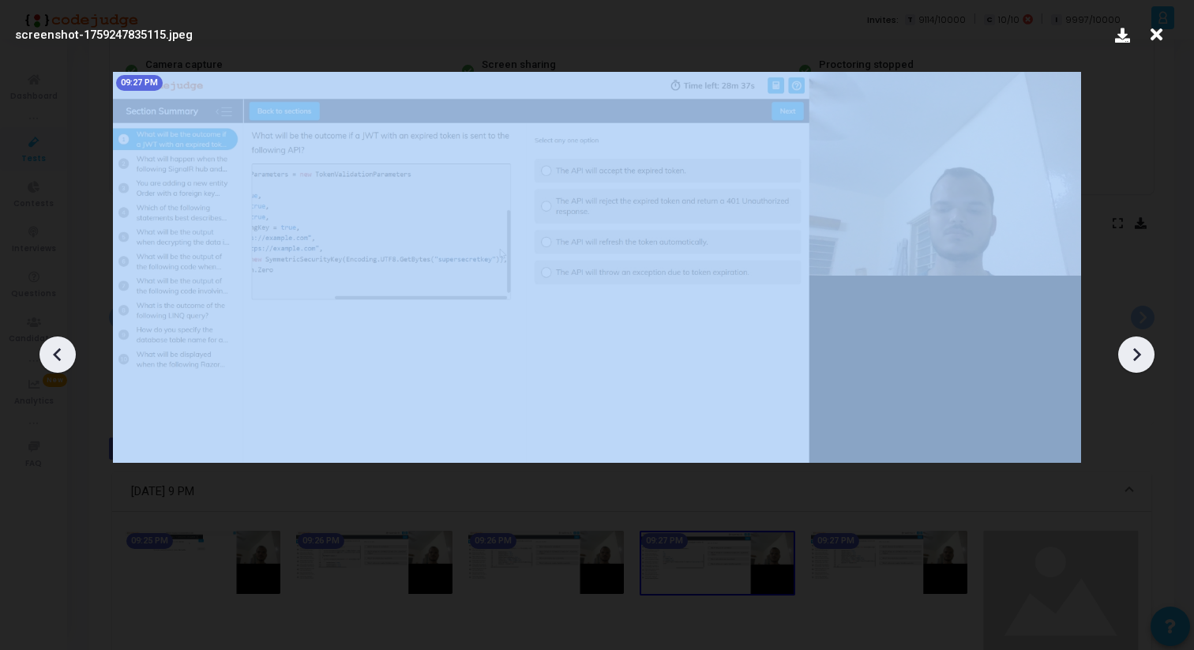
click at [1132, 365] on icon at bounding box center [1136, 355] width 24 height 24
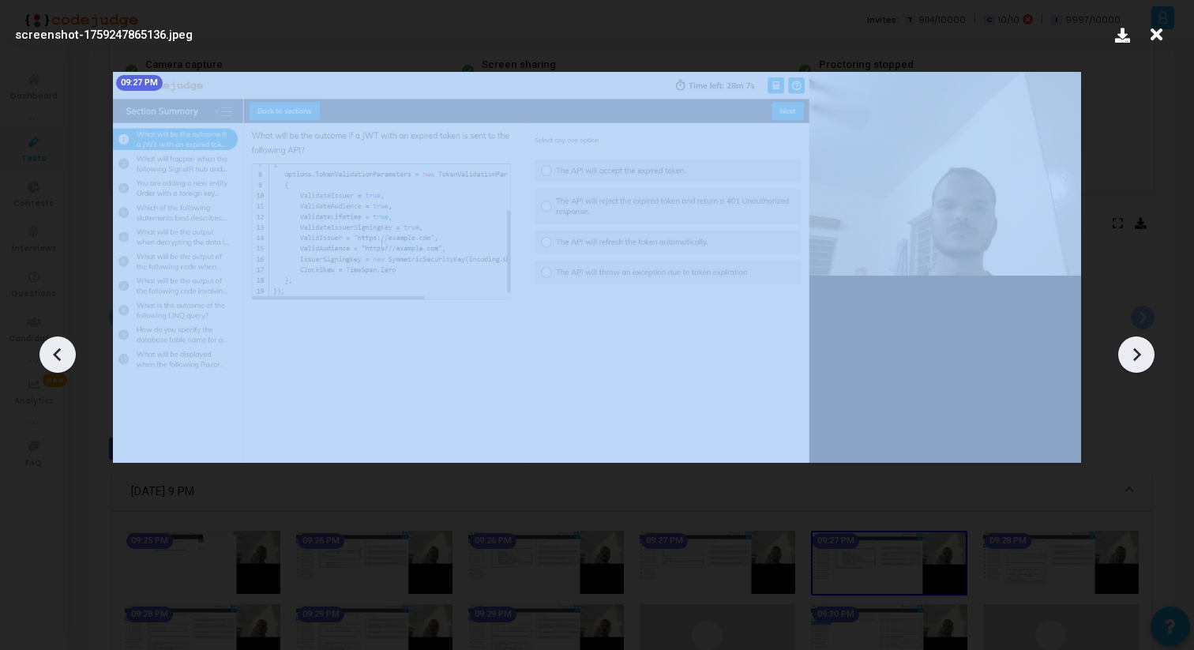
click at [1132, 365] on icon at bounding box center [1136, 355] width 24 height 24
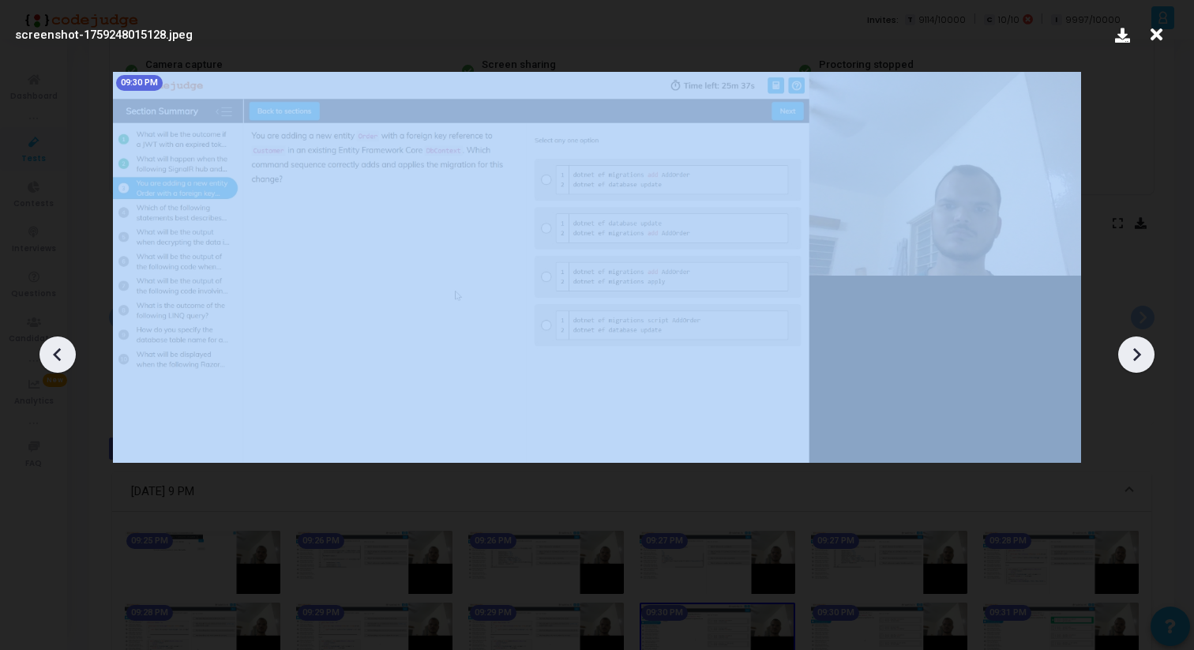
click at [1132, 365] on icon at bounding box center [1136, 355] width 24 height 24
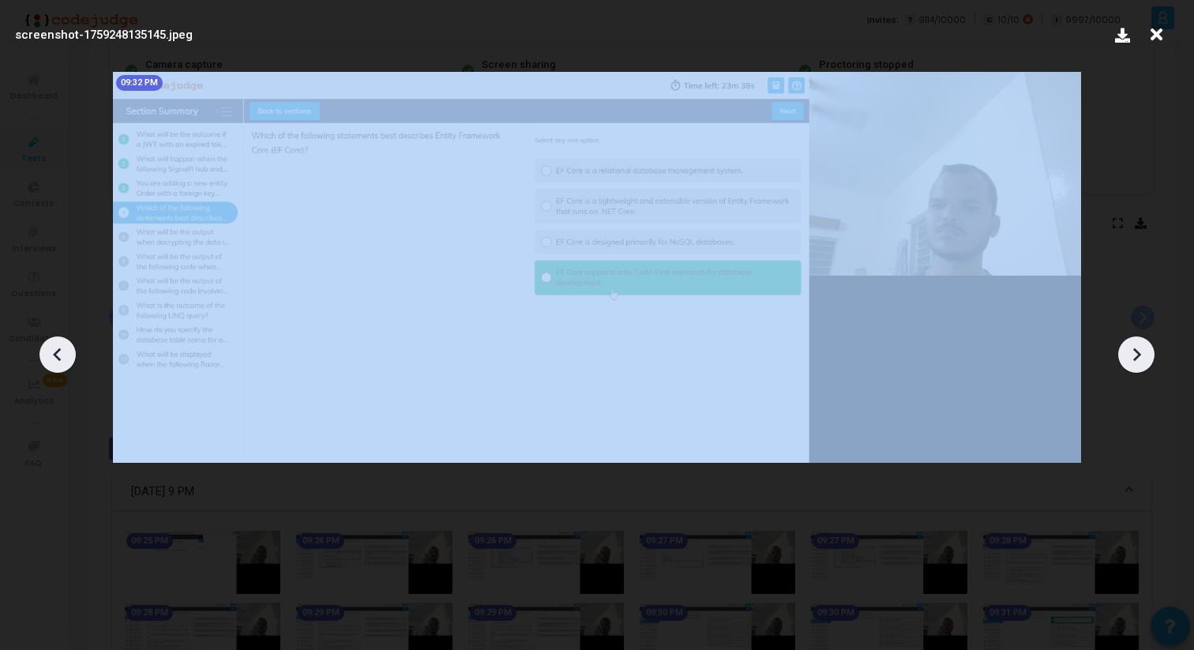
click at [1132, 365] on icon at bounding box center [1136, 355] width 24 height 24
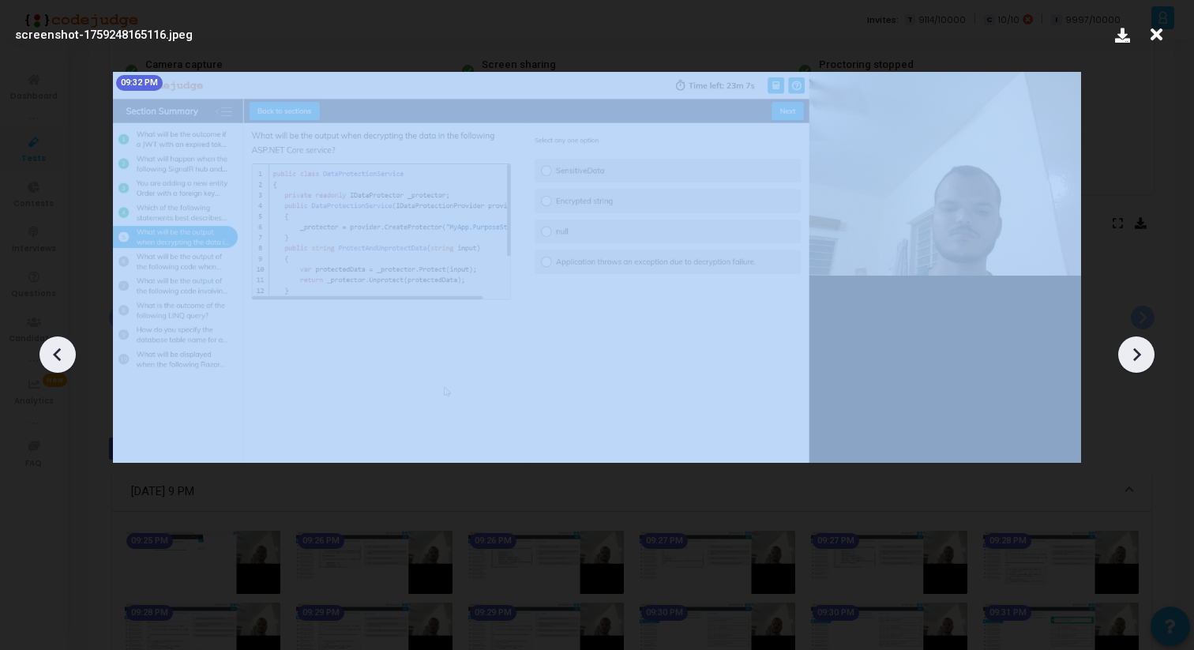
click at [1132, 365] on icon at bounding box center [1136, 355] width 24 height 24
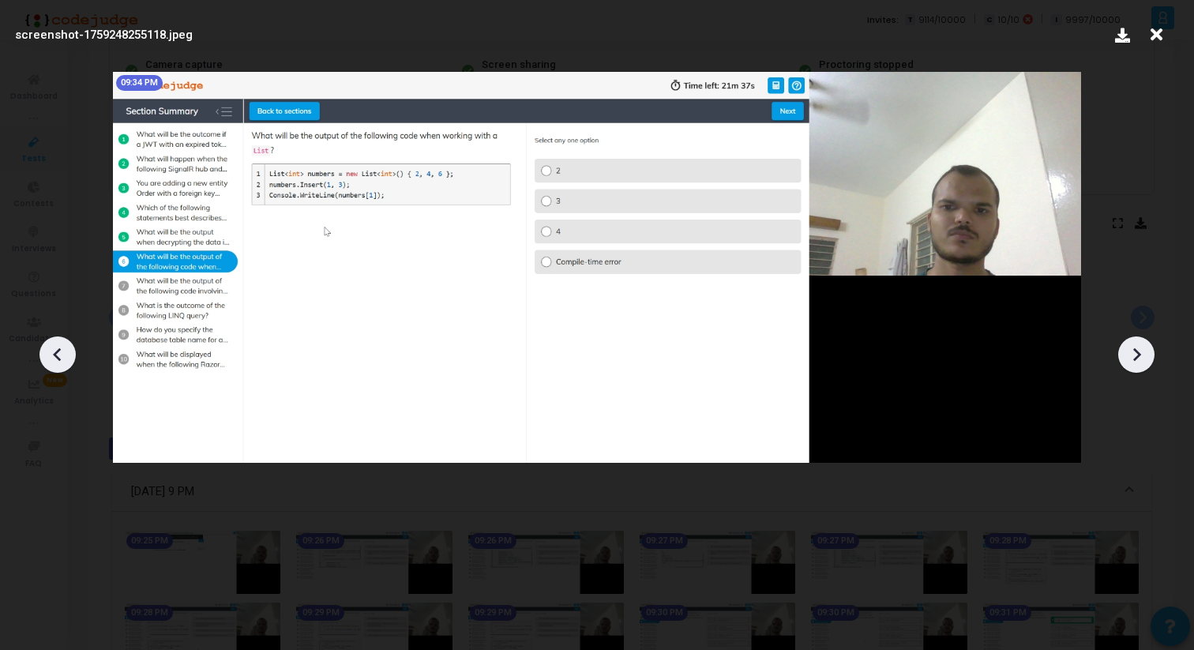
click at [1132, 365] on icon at bounding box center [1136, 355] width 24 height 24
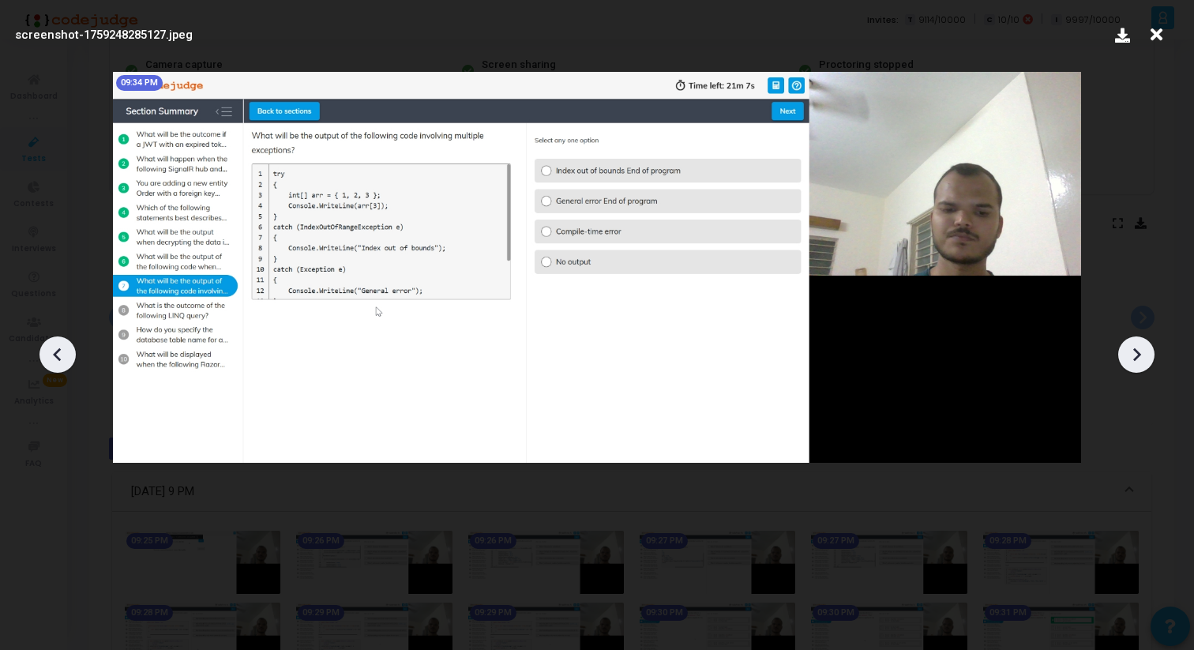
click at [1136, 362] on icon at bounding box center [1136, 355] width 24 height 24
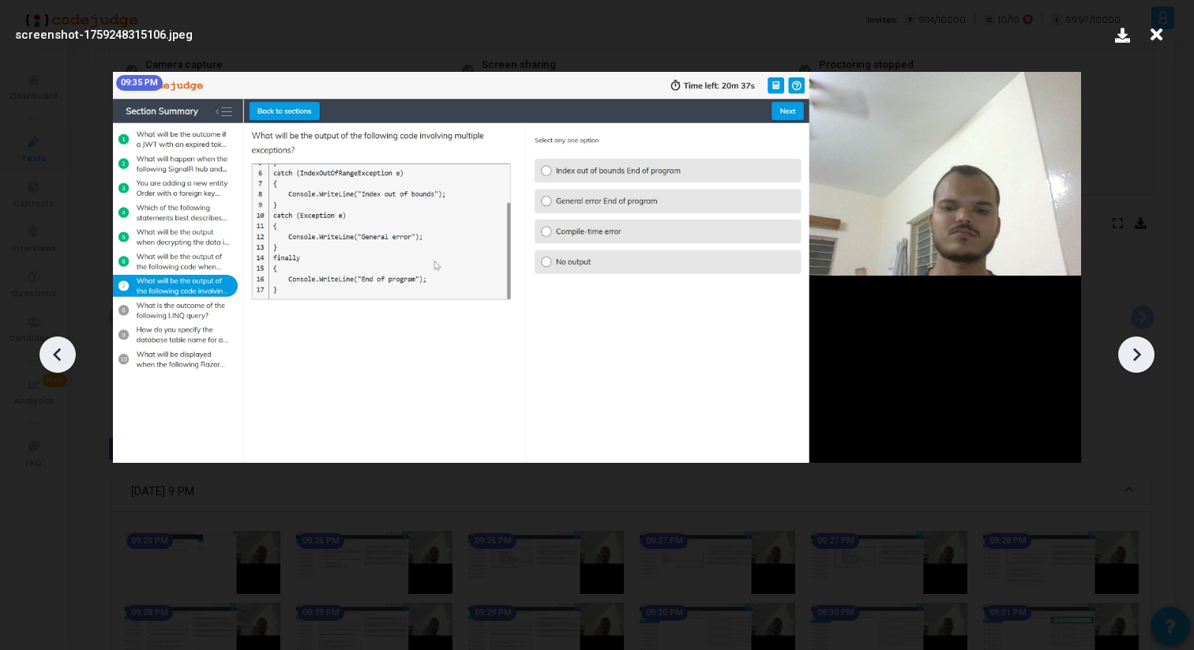
click at [1136, 362] on icon at bounding box center [1136, 355] width 24 height 24
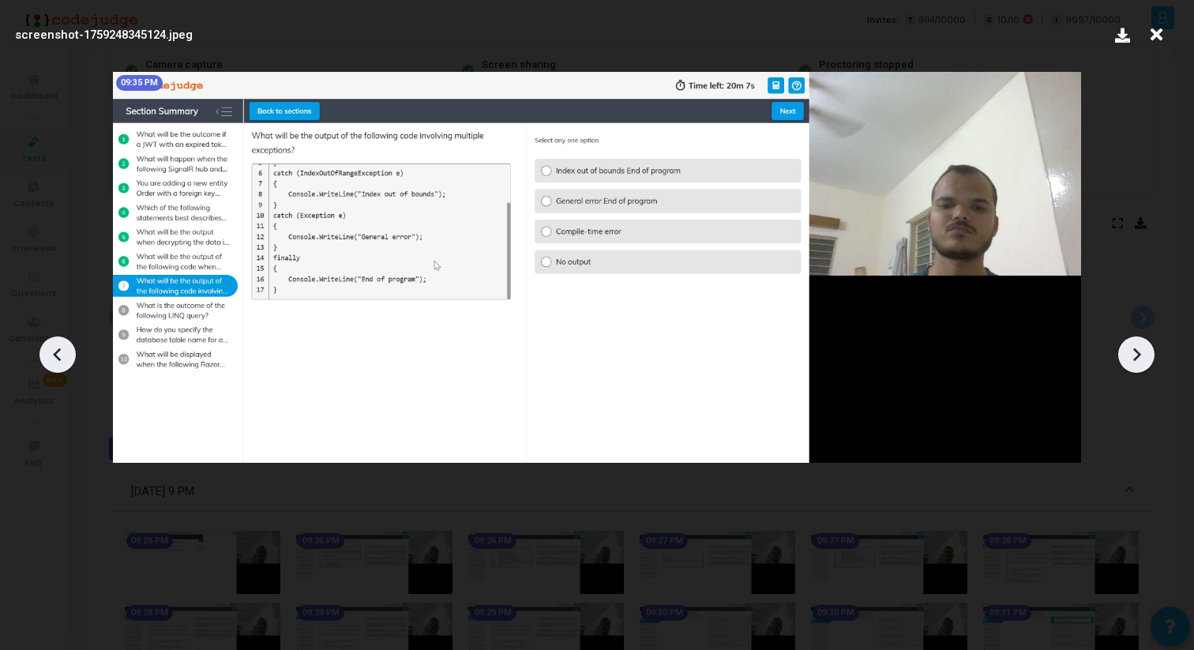
click at [1136, 362] on icon at bounding box center [1136, 355] width 24 height 24
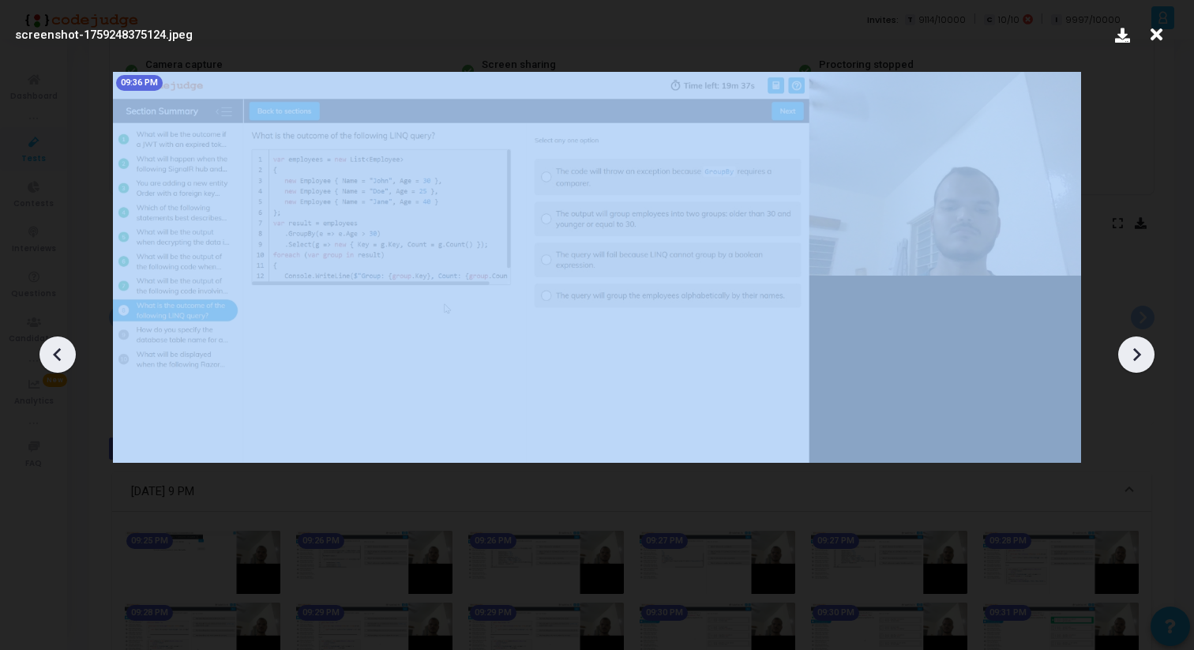
click at [1136, 362] on icon at bounding box center [1136, 355] width 24 height 24
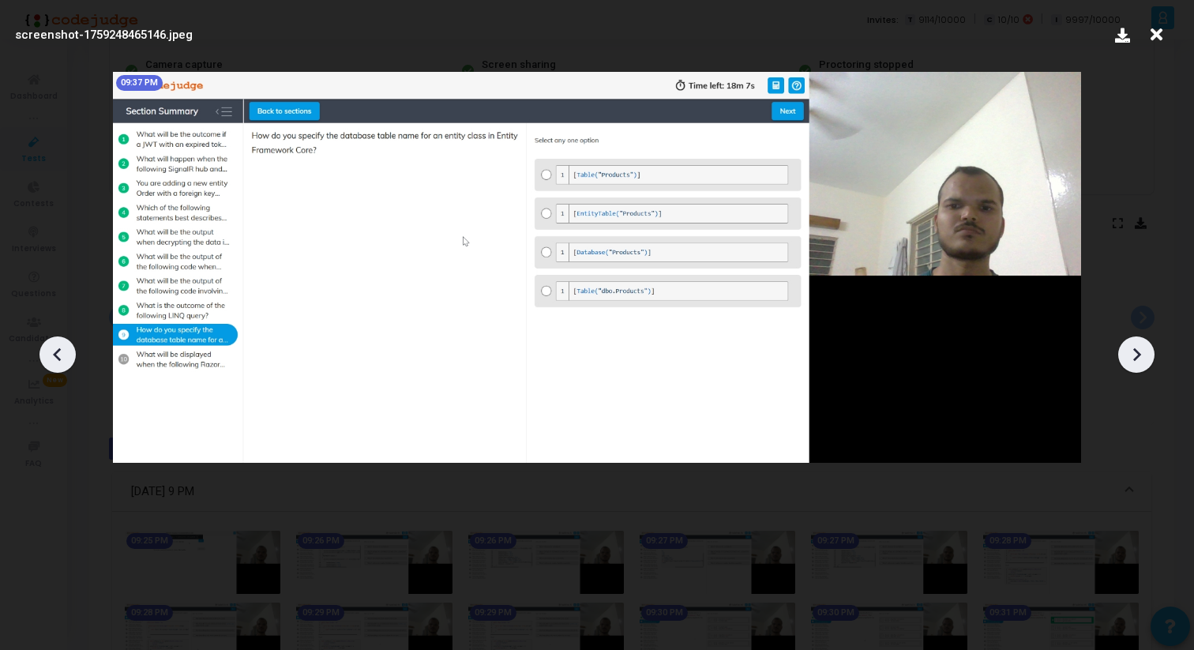
click at [1136, 362] on icon at bounding box center [1136, 355] width 24 height 24
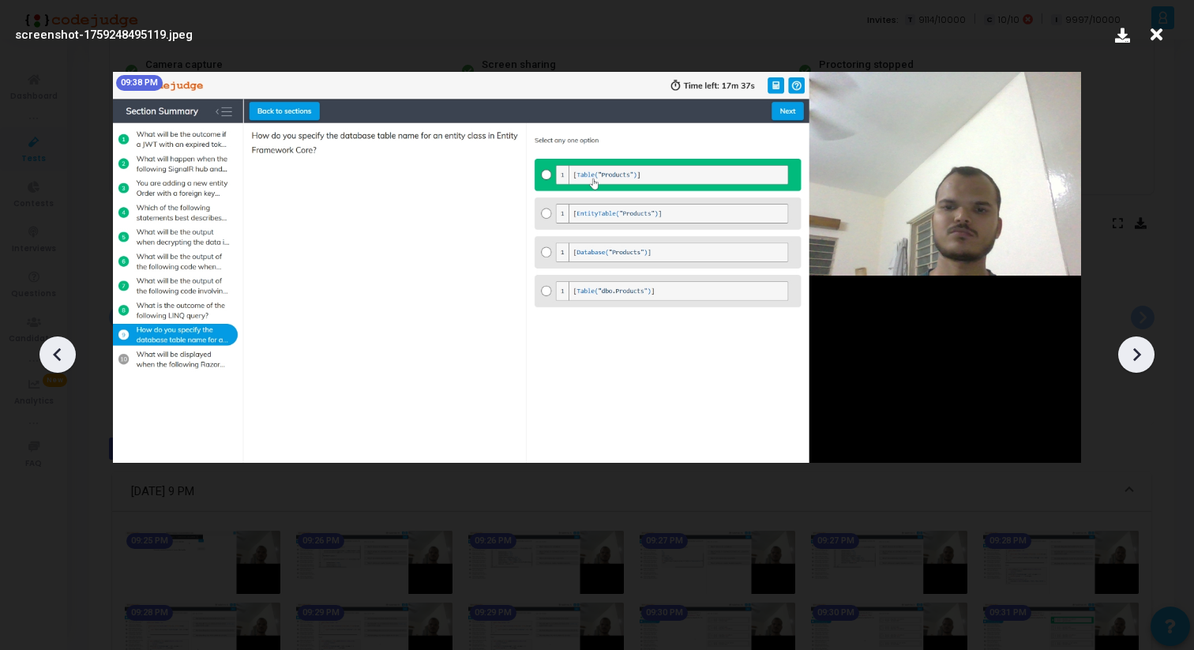
click at [1136, 362] on icon at bounding box center [1136, 355] width 24 height 24
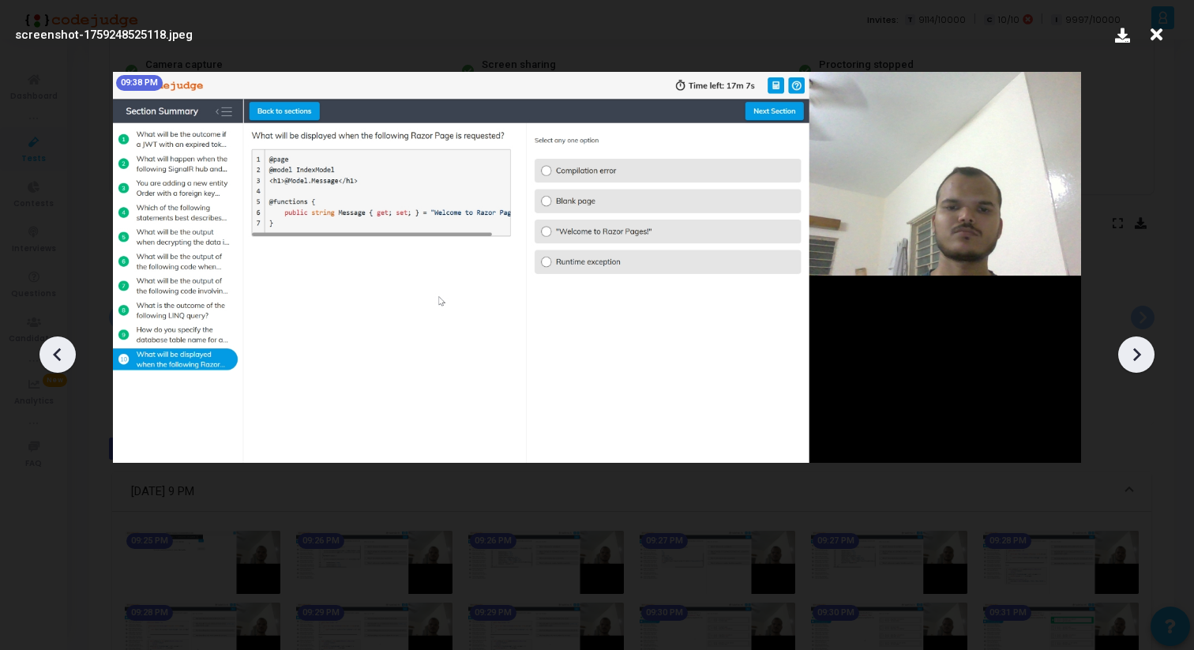
click at [1136, 362] on icon at bounding box center [1136, 355] width 24 height 24
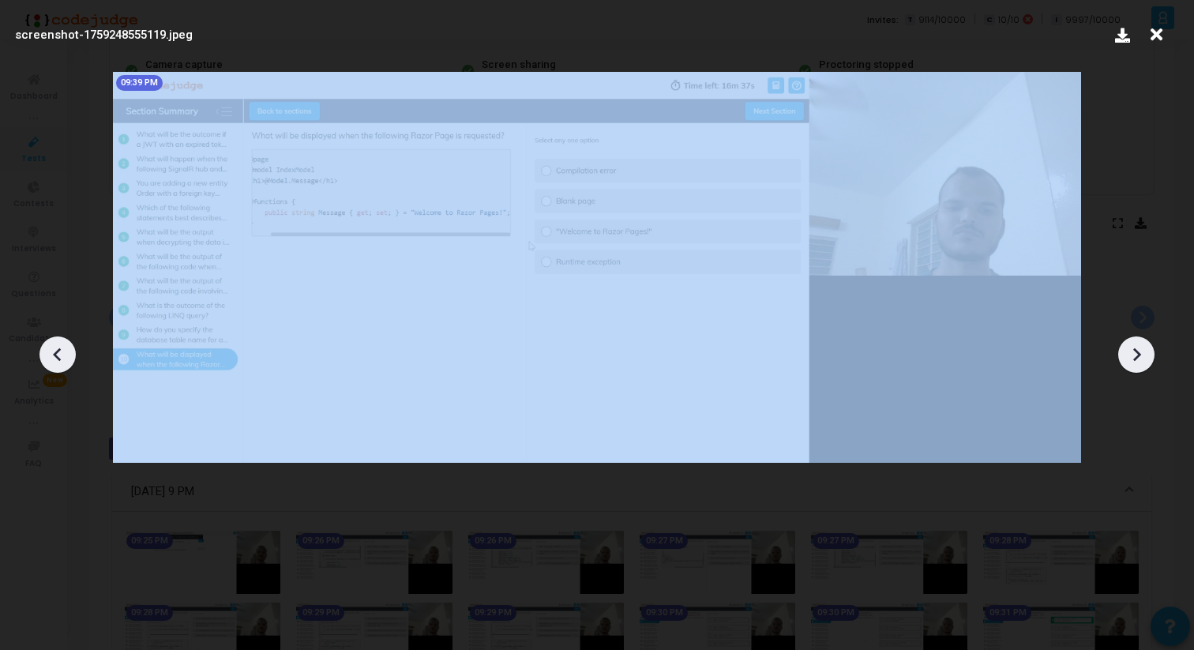
click at [1136, 362] on icon at bounding box center [1136, 355] width 24 height 24
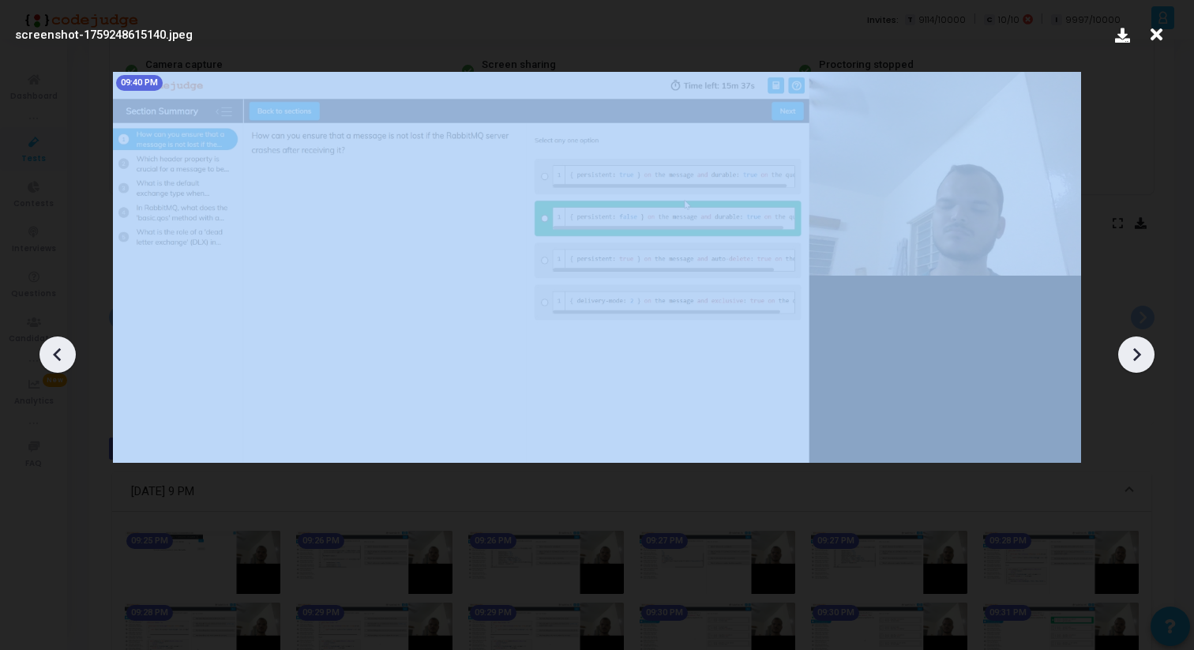
click at [1136, 362] on icon at bounding box center [1136, 355] width 24 height 24
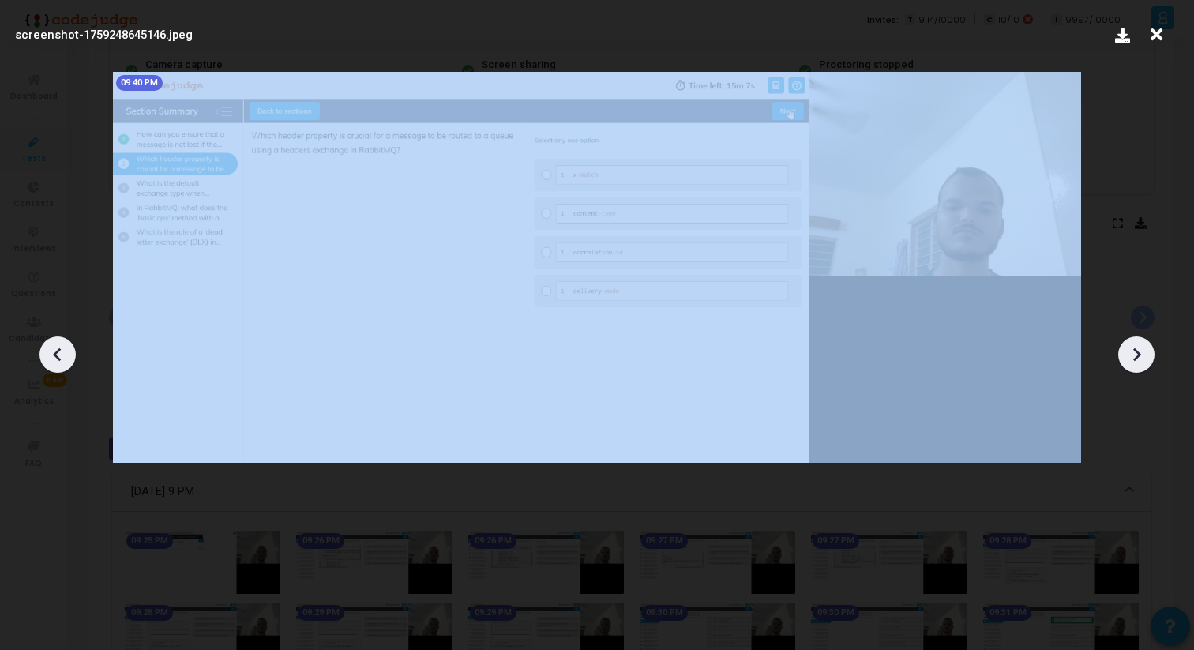
click at [1136, 362] on icon at bounding box center [1136, 355] width 24 height 24
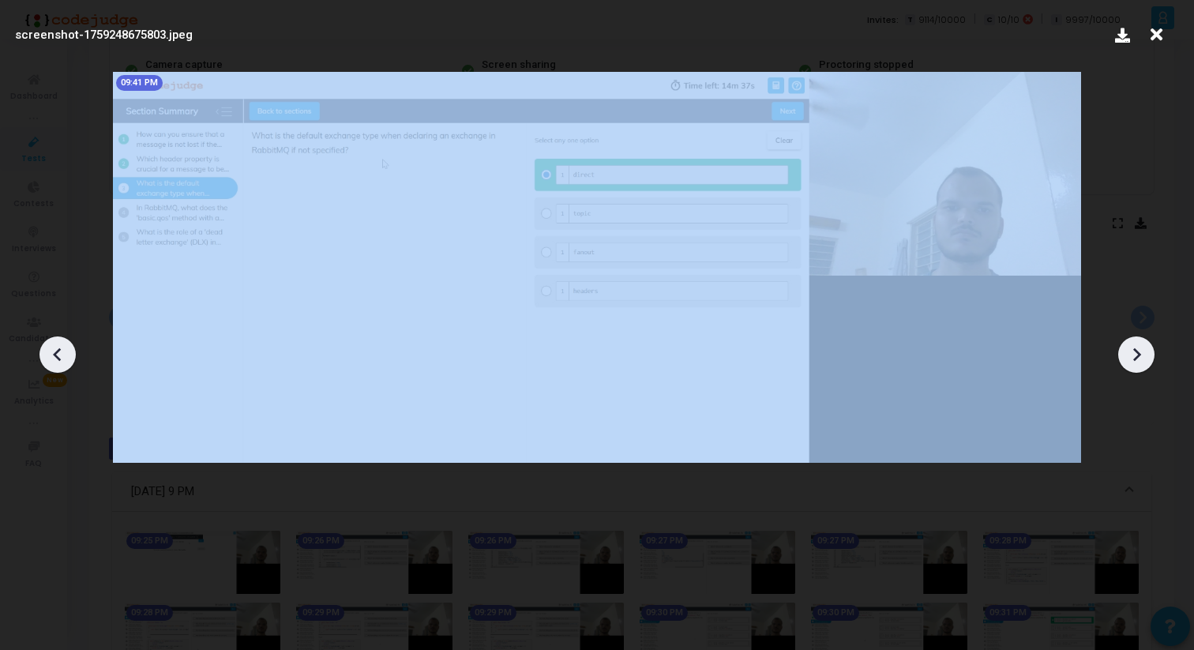
click at [1136, 362] on icon at bounding box center [1136, 355] width 24 height 24
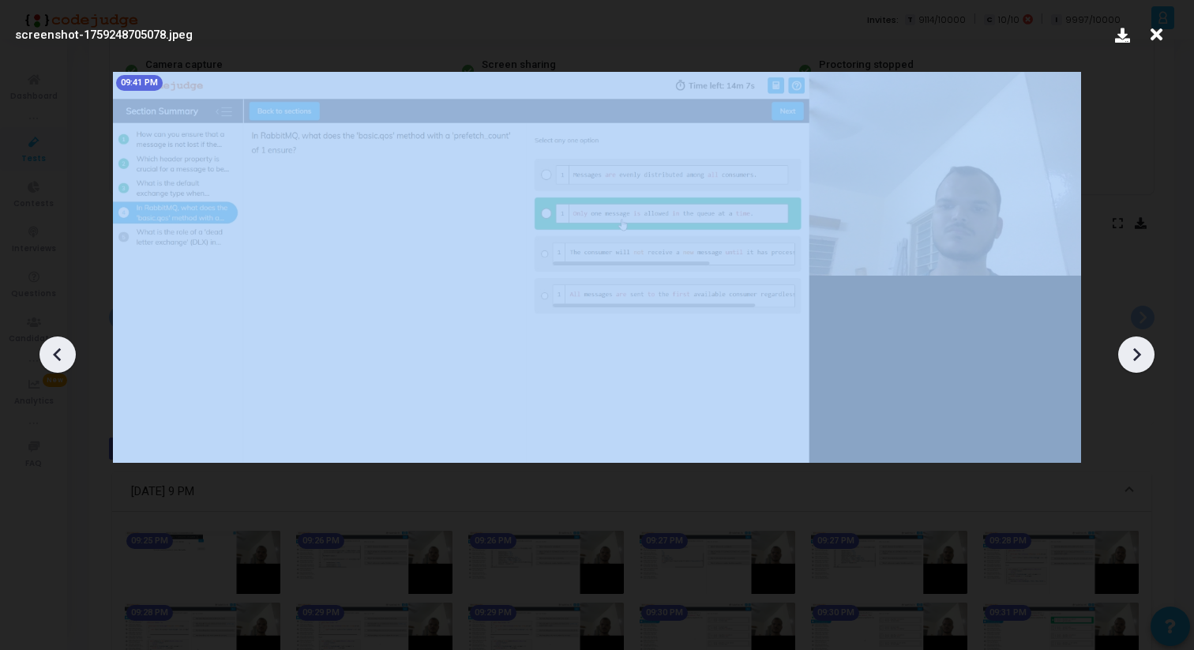
click at [1136, 362] on icon at bounding box center [1136, 355] width 24 height 24
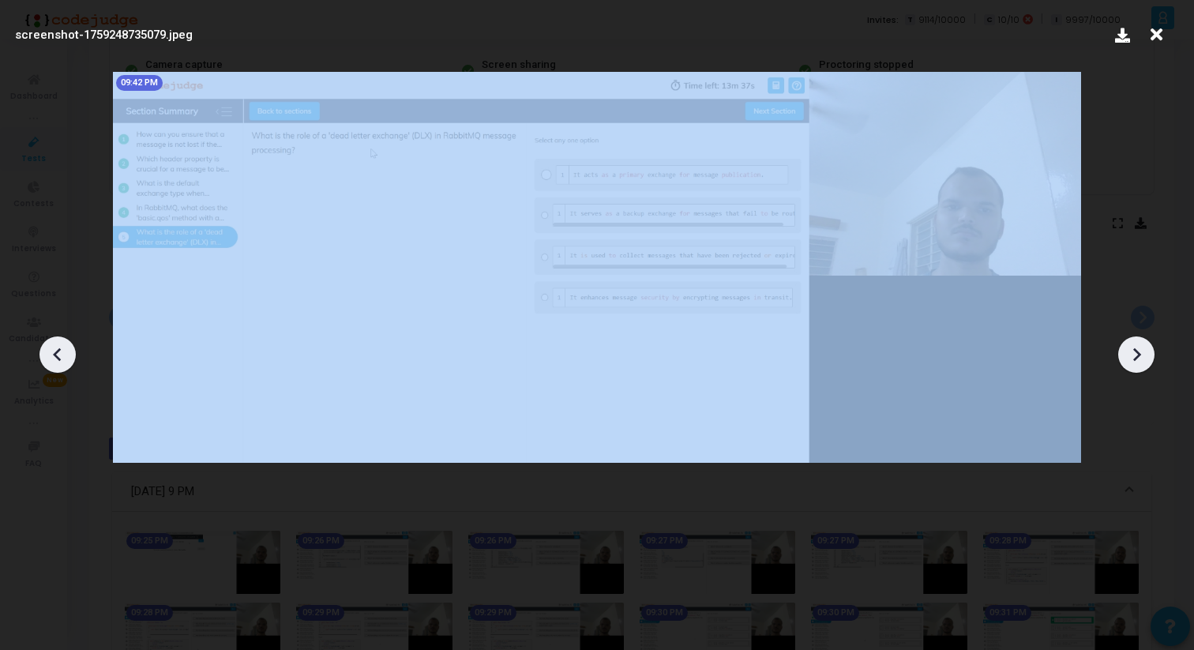
click at [1136, 362] on icon at bounding box center [1136, 355] width 24 height 24
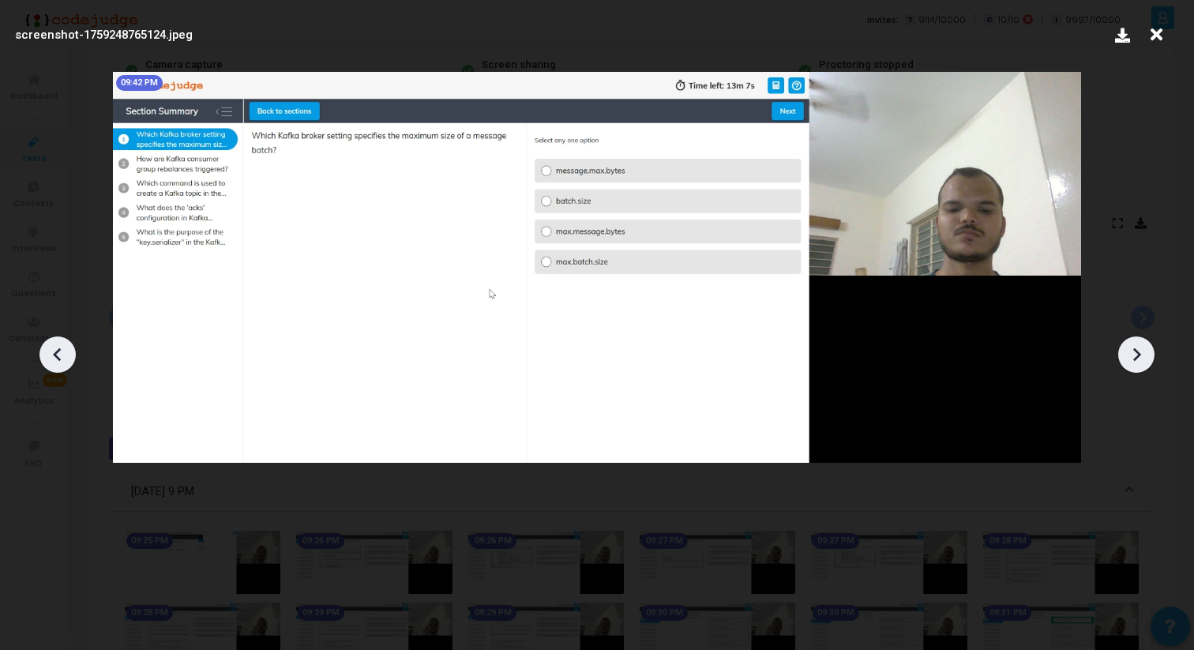
click at [1137, 362] on icon at bounding box center [1136, 355] width 24 height 24
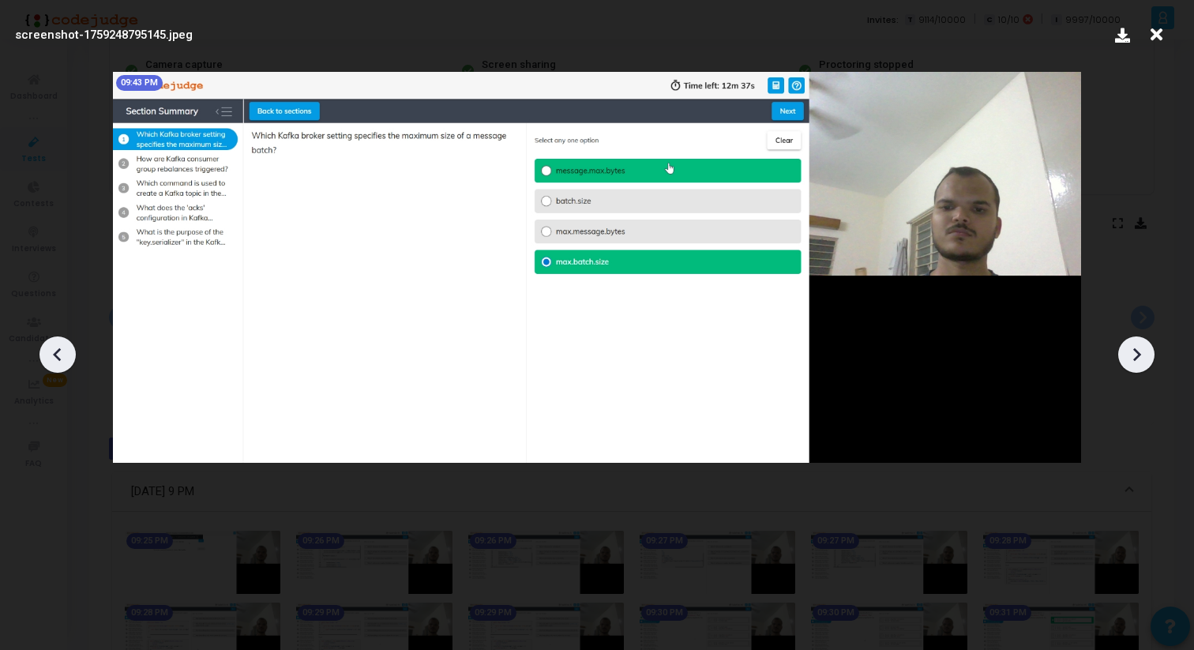
click at [1137, 362] on icon at bounding box center [1136, 355] width 24 height 24
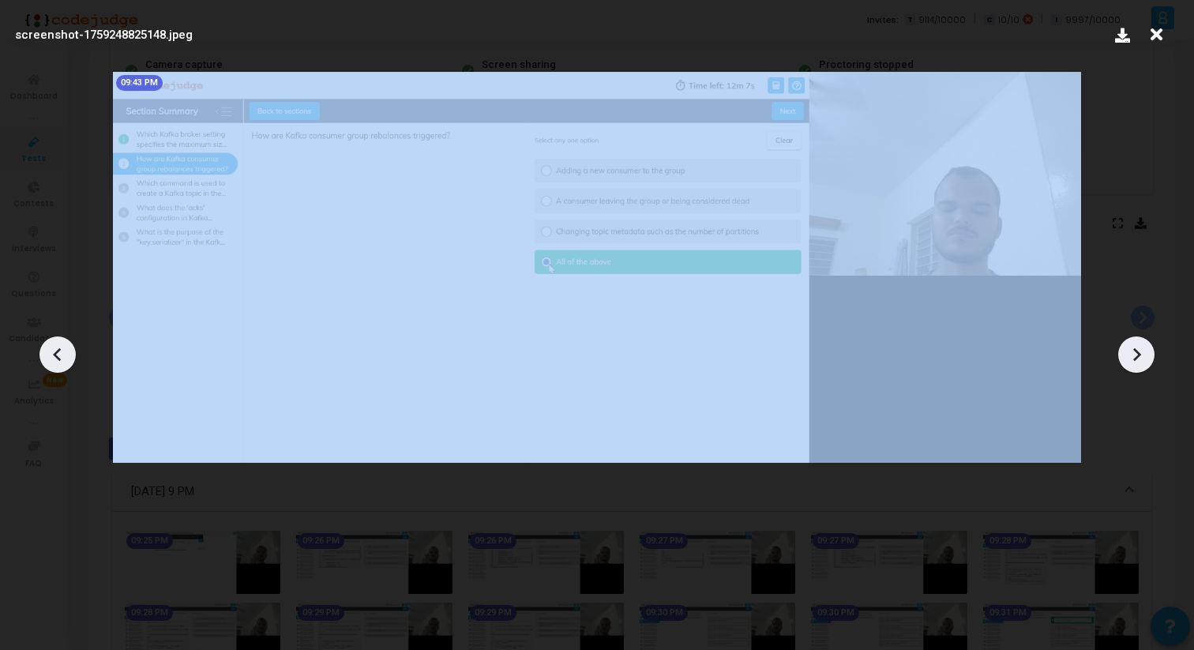
click at [1137, 362] on icon at bounding box center [1136, 355] width 24 height 24
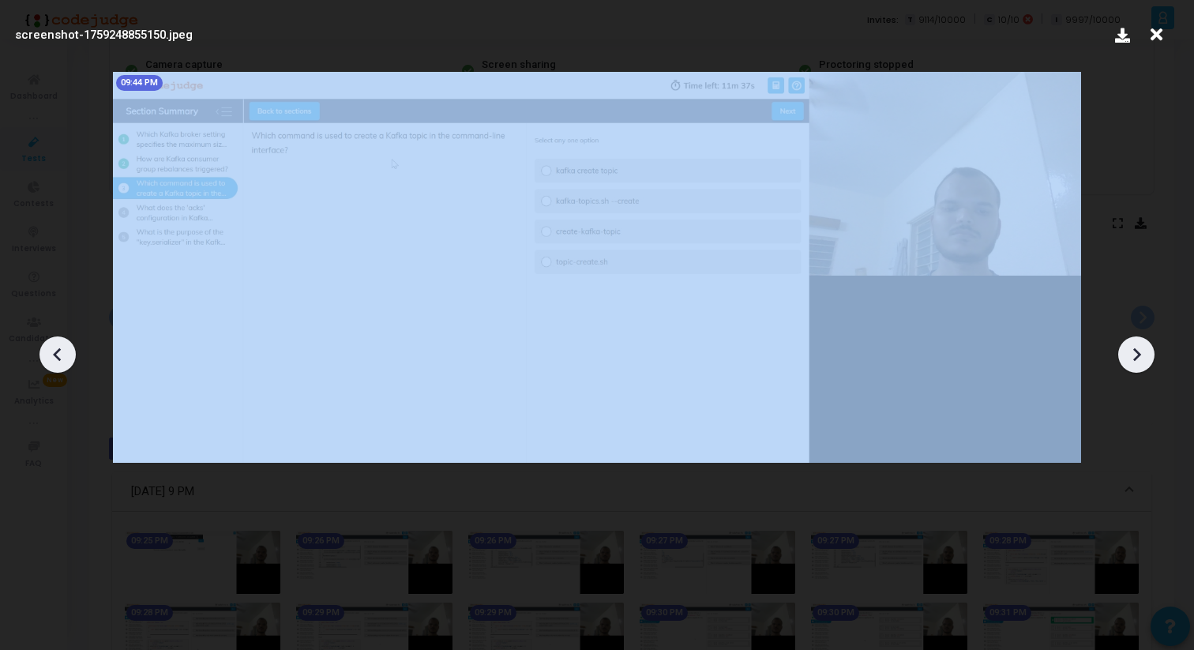
click at [1137, 362] on icon at bounding box center [1136, 355] width 24 height 24
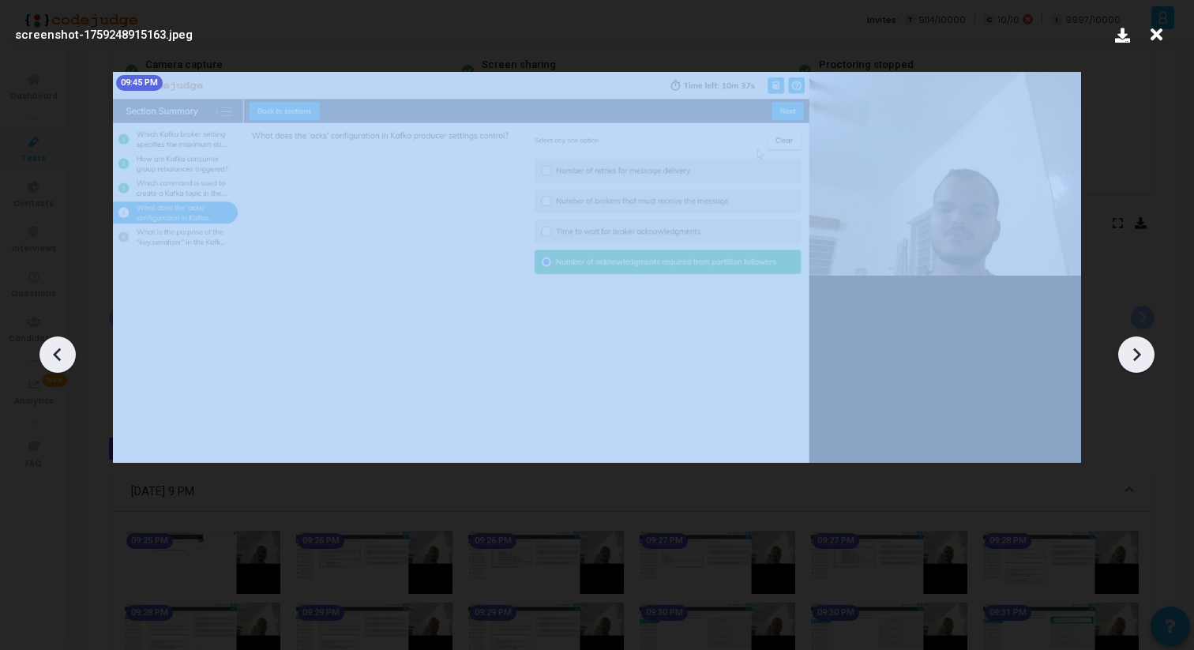
click at [1137, 362] on icon at bounding box center [1136, 355] width 24 height 24
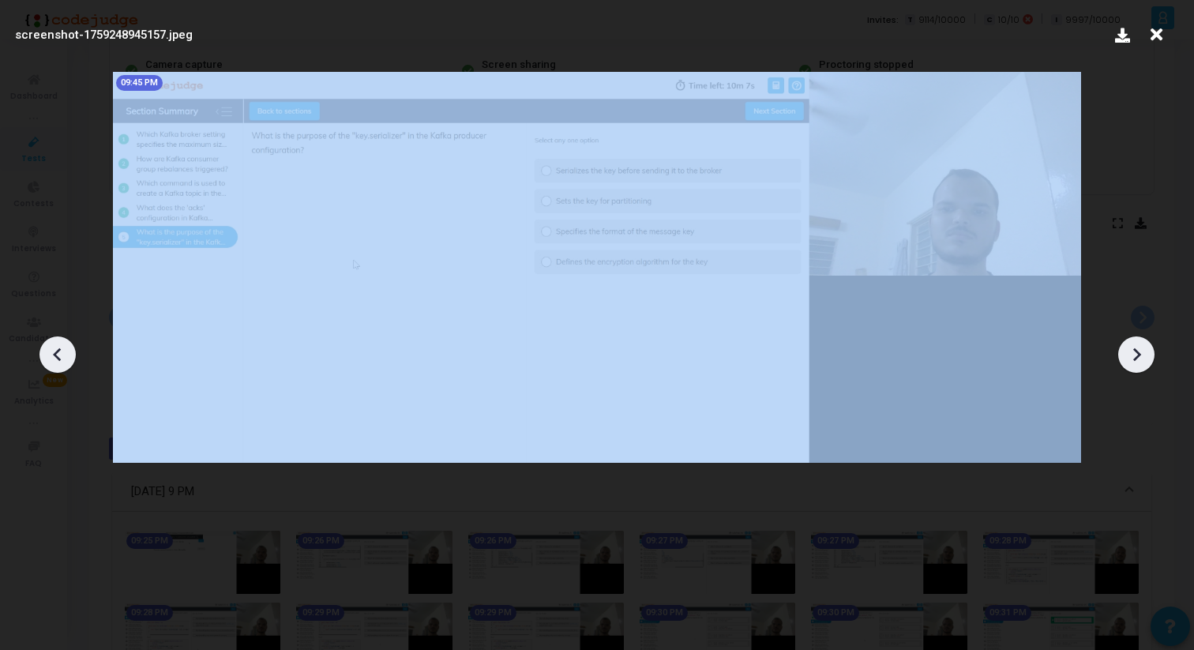
click at [1137, 362] on icon at bounding box center [1136, 355] width 24 height 24
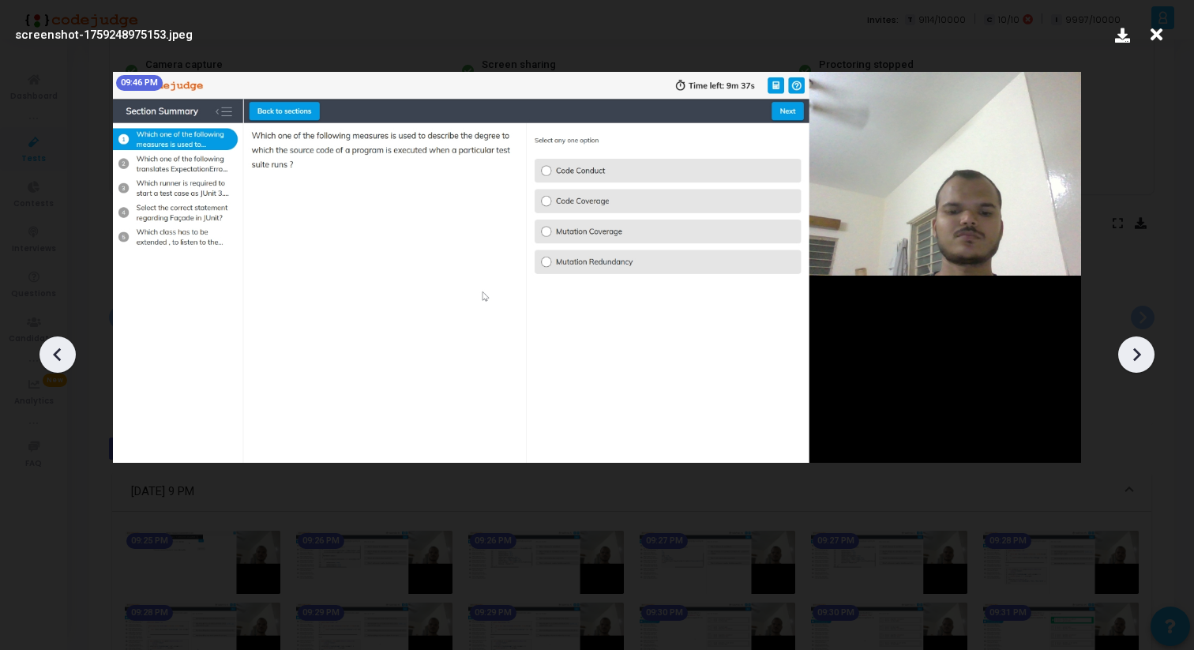
click at [1137, 362] on icon at bounding box center [1136, 355] width 24 height 24
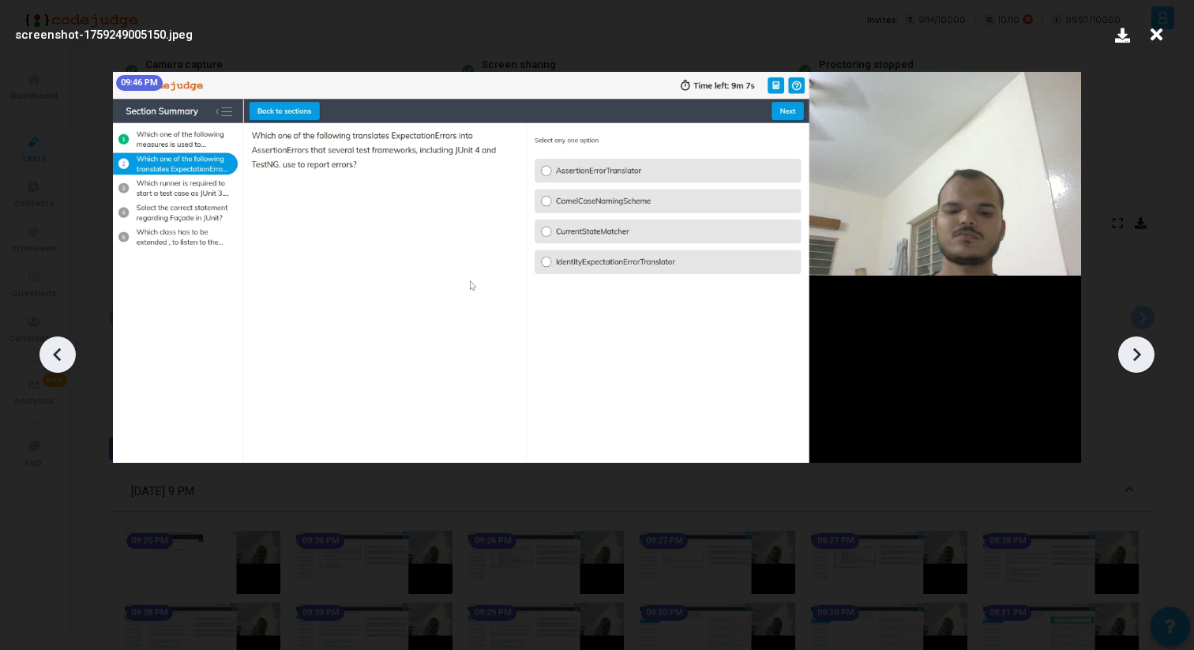
click at [1137, 362] on icon at bounding box center [1136, 355] width 24 height 24
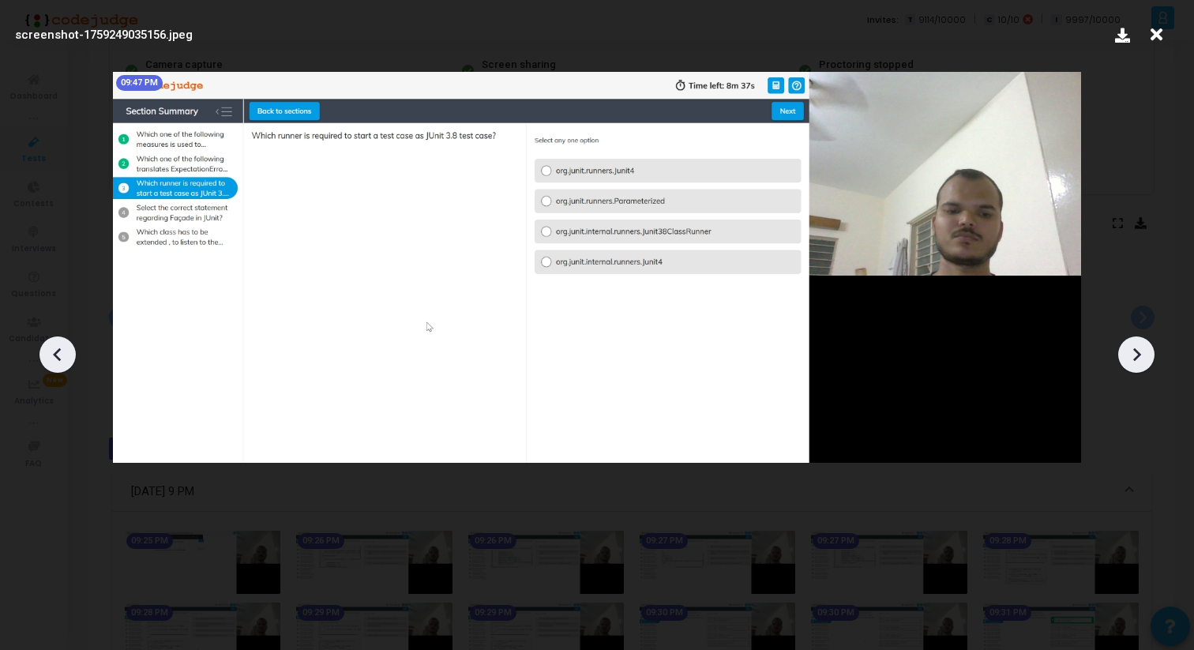
click at [1137, 362] on icon at bounding box center [1136, 355] width 24 height 24
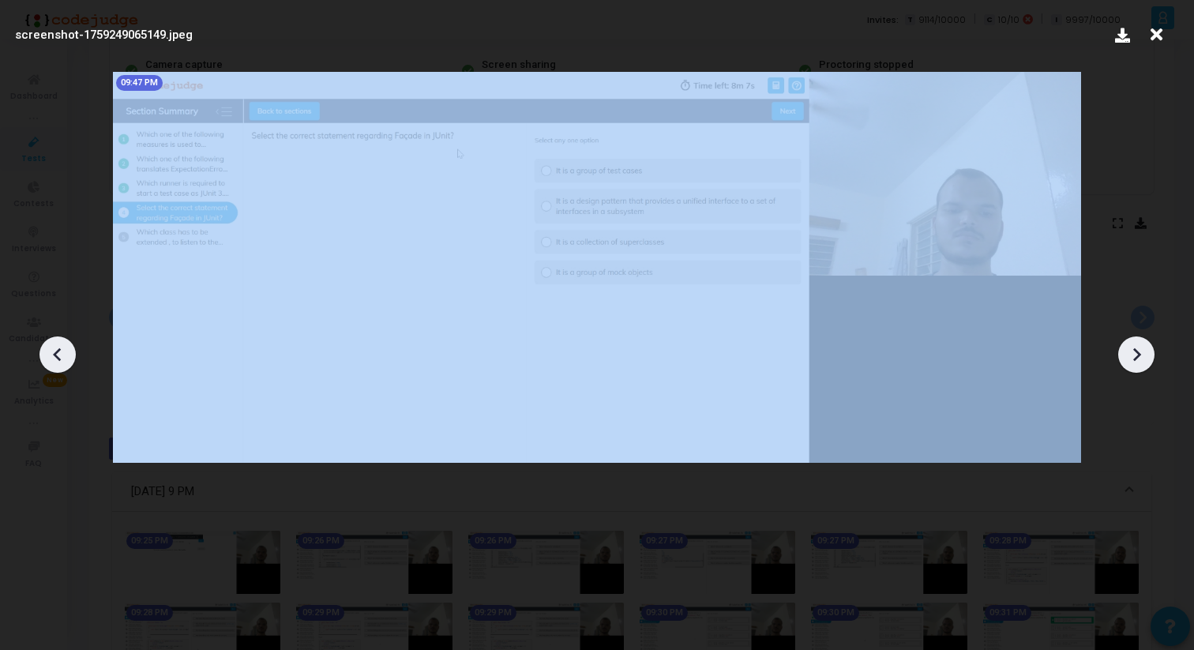
click at [1137, 362] on icon at bounding box center [1136, 355] width 24 height 24
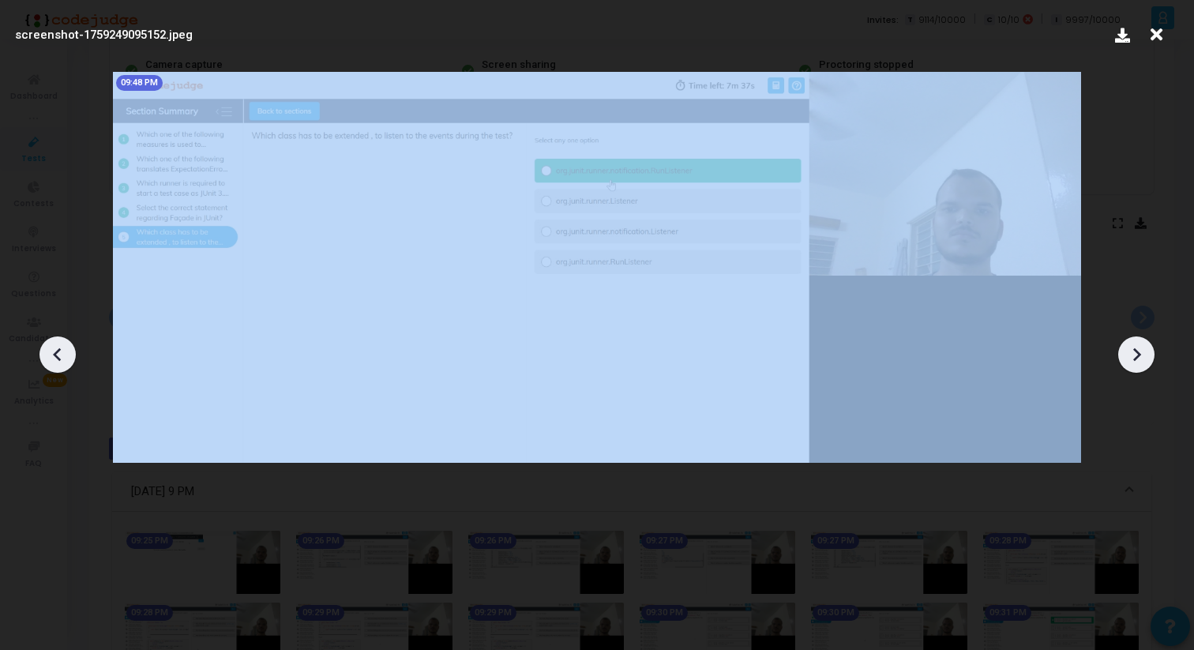
click at [1137, 362] on icon at bounding box center [1136, 355] width 24 height 24
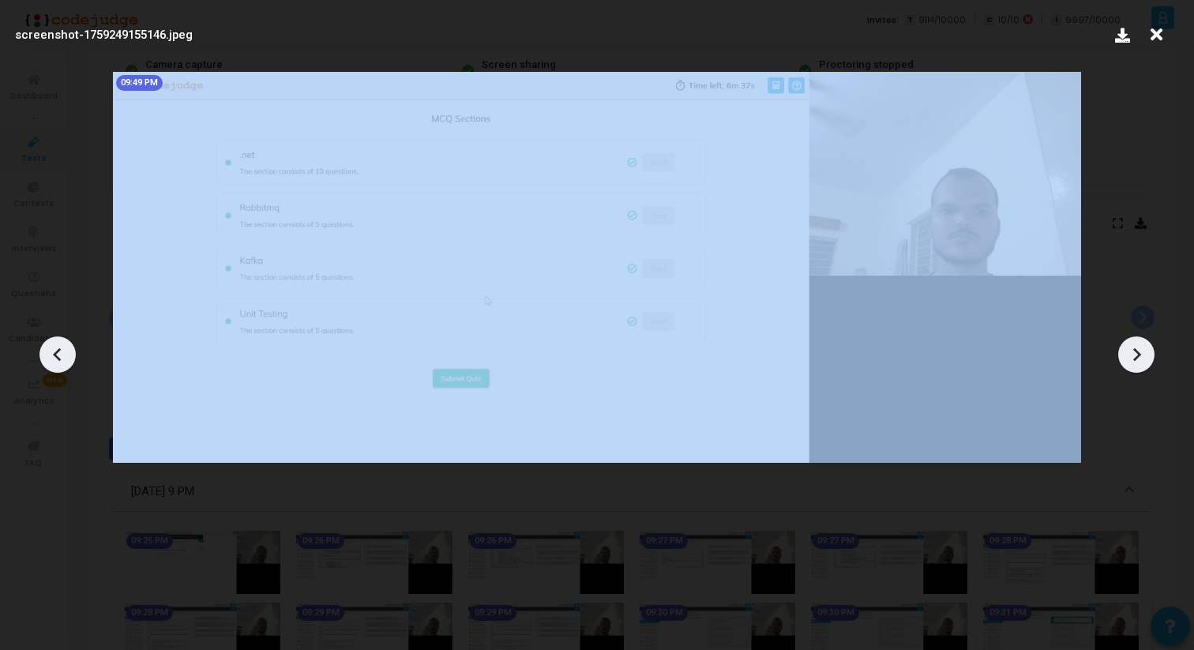
click at [1137, 362] on icon at bounding box center [1136, 355] width 24 height 24
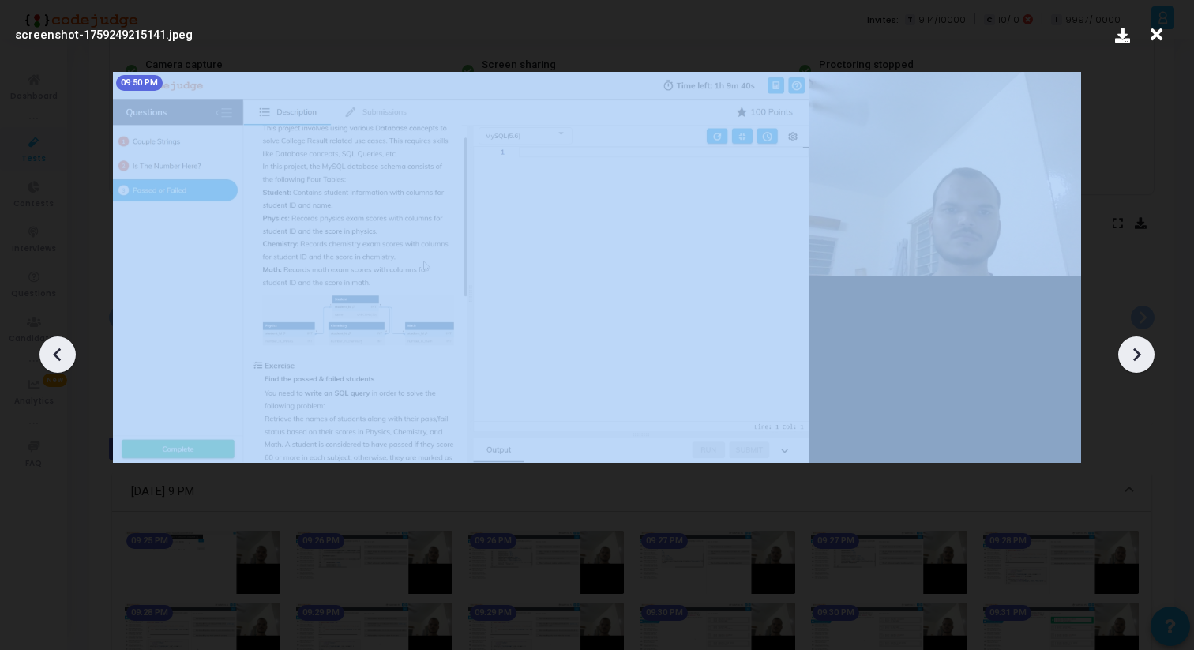
click at [1137, 362] on icon at bounding box center [1136, 355] width 24 height 24
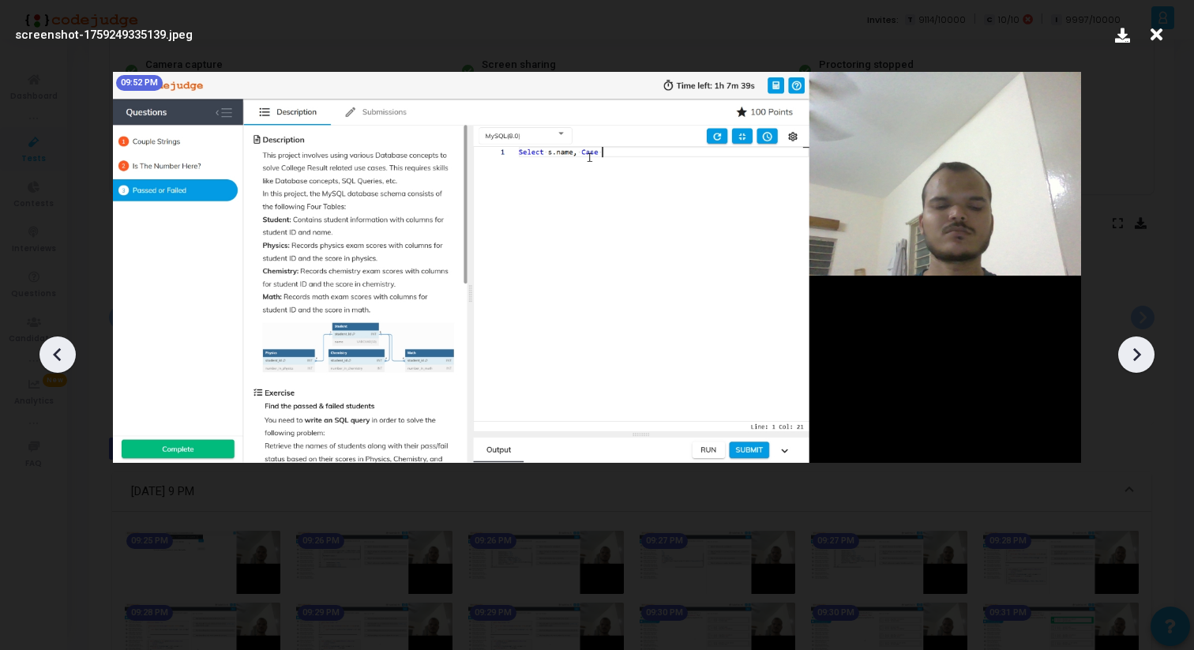
click at [1137, 362] on icon at bounding box center [1136, 355] width 24 height 24
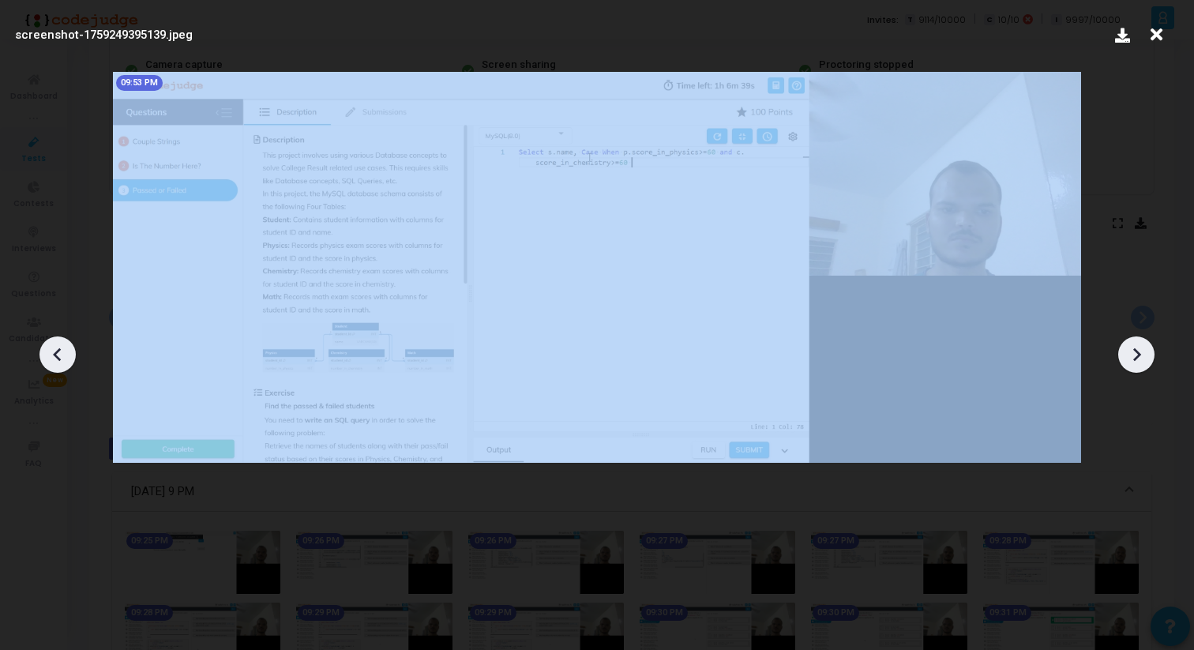
click at [1137, 362] on icon at bounding box center [1136, 355] width 24 height 24
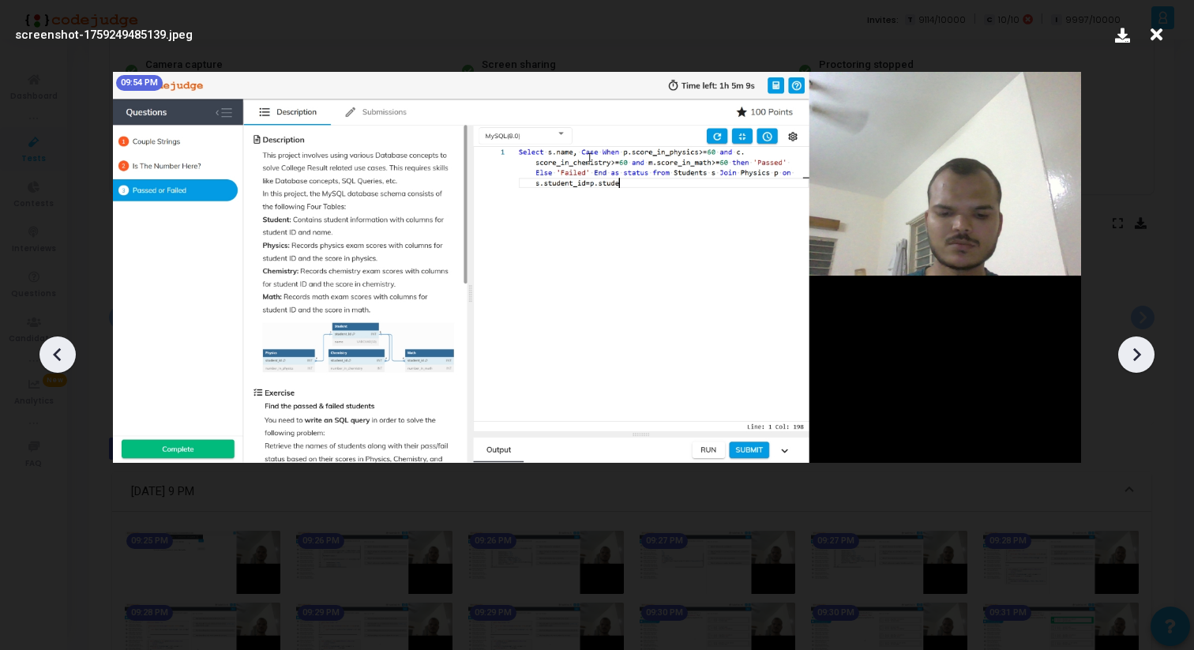
click at [1138, 362] on icon at bounding box center [1136, 355] width 24 height 24
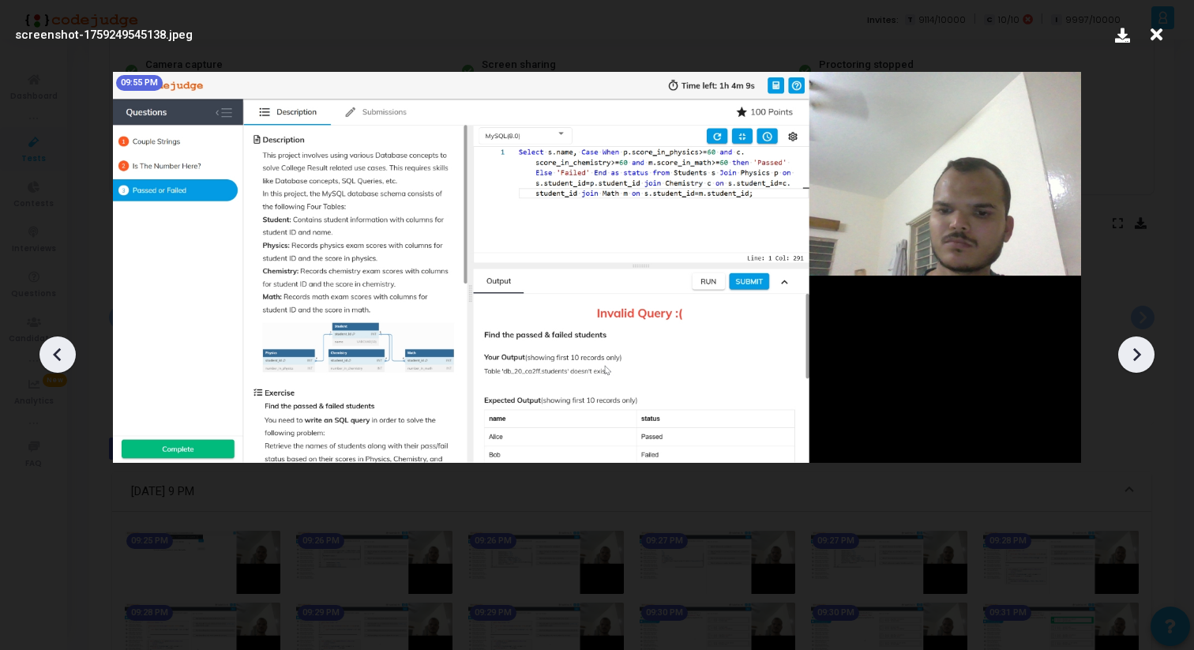
click at [1138, 362] on icon at bounding box center [1136, 355] width 24 height 24
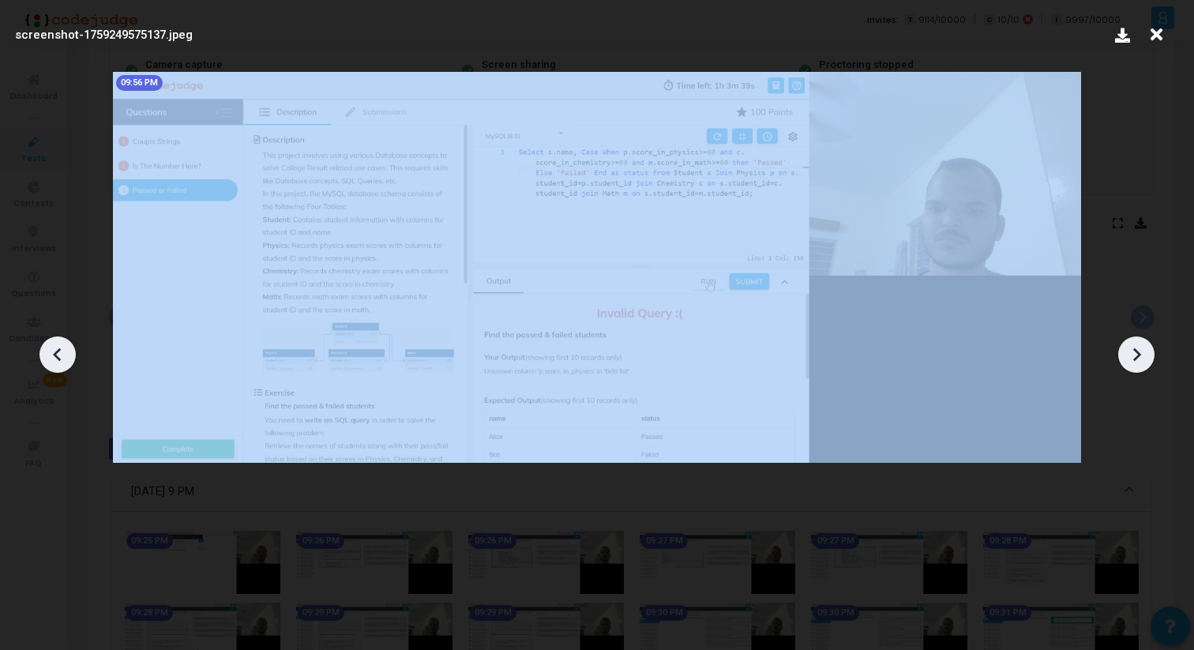
click at [1138, 362] on icon at bounding box center [1136, 355] width 24 height 24
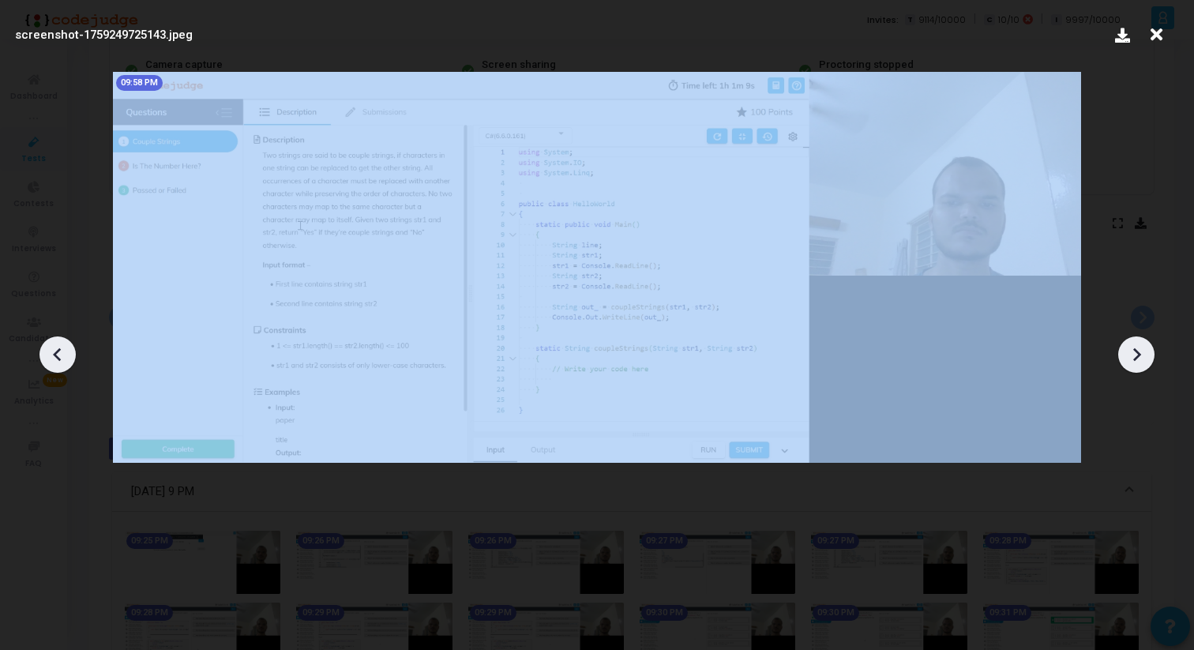
click at [1138, 362] on icon at bounding box center [1136, 355] width 24 height 24
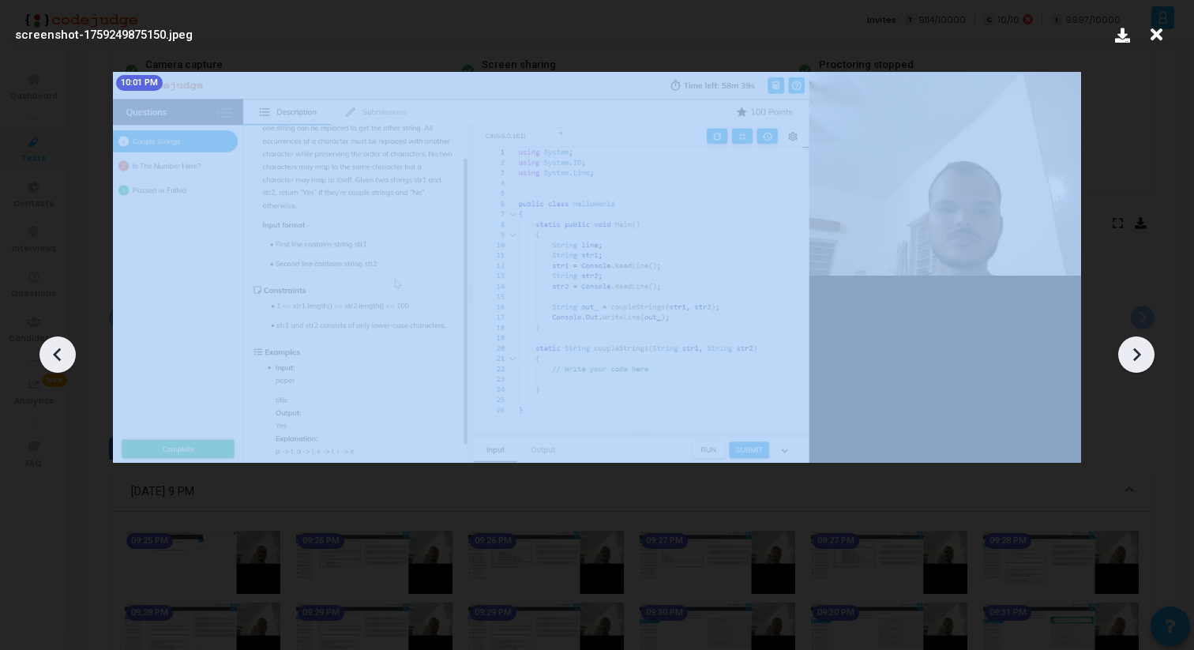
click at [1138, 362] on icon at bounding box center [1136, 355] width 24 height 24
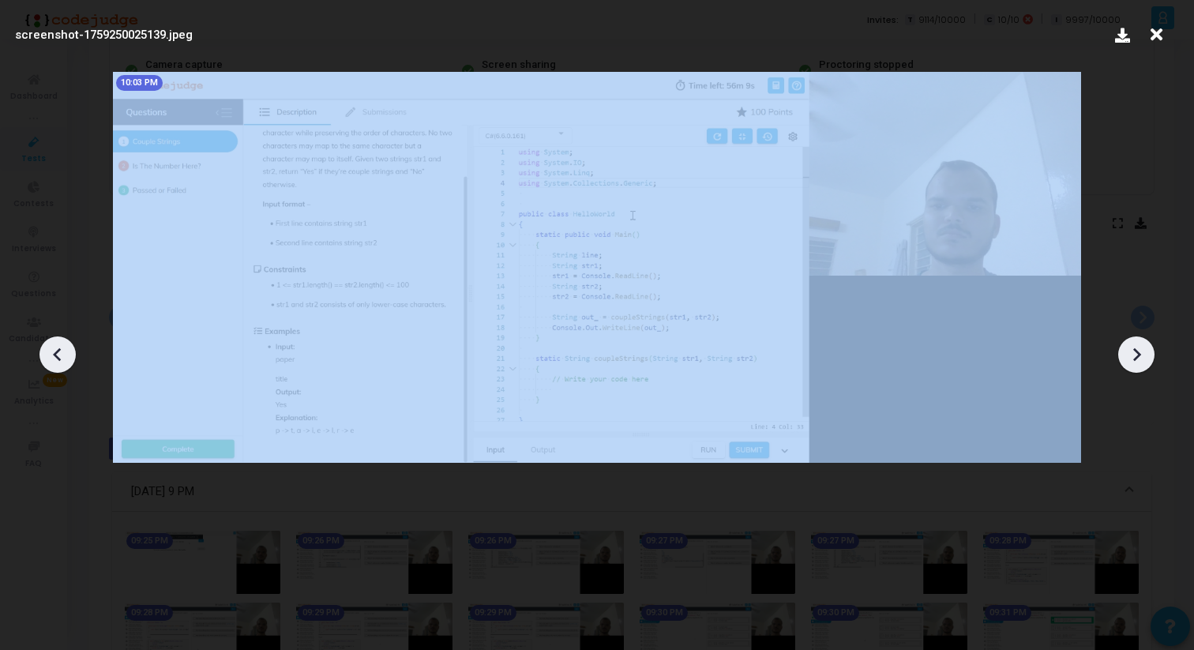
click at [1138, 362] on icon at bounding box center [1136, 355] width 24 height 24
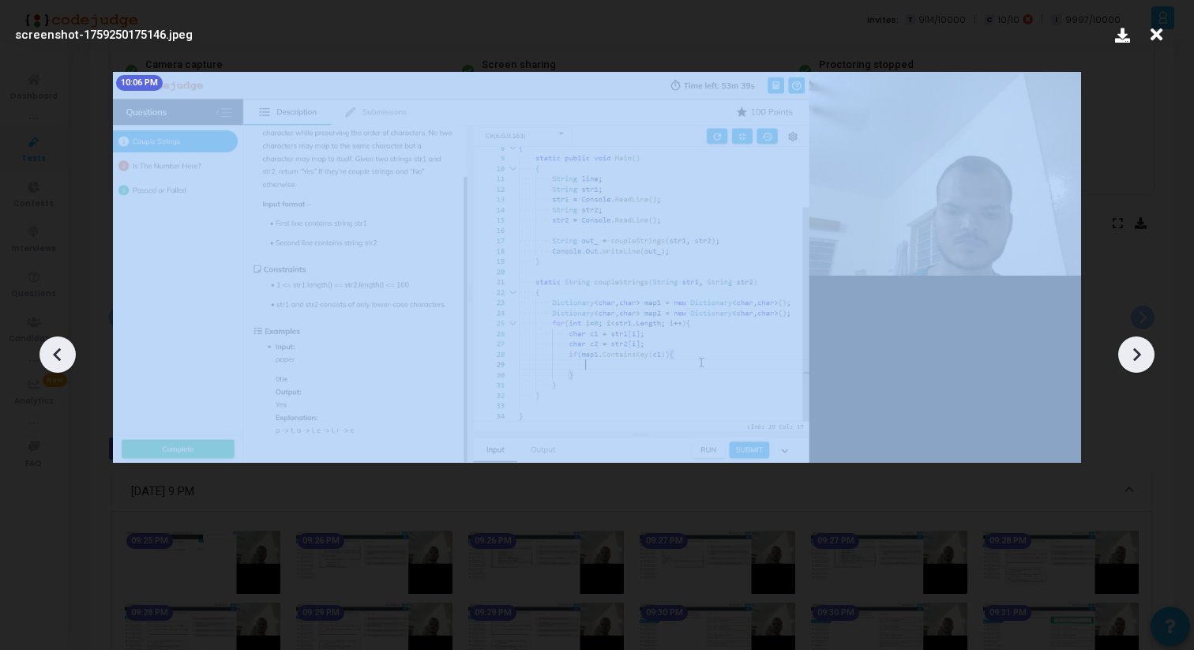
click at [1138, 362] on icon at bounding box center [1136, 355] width 24 height 24
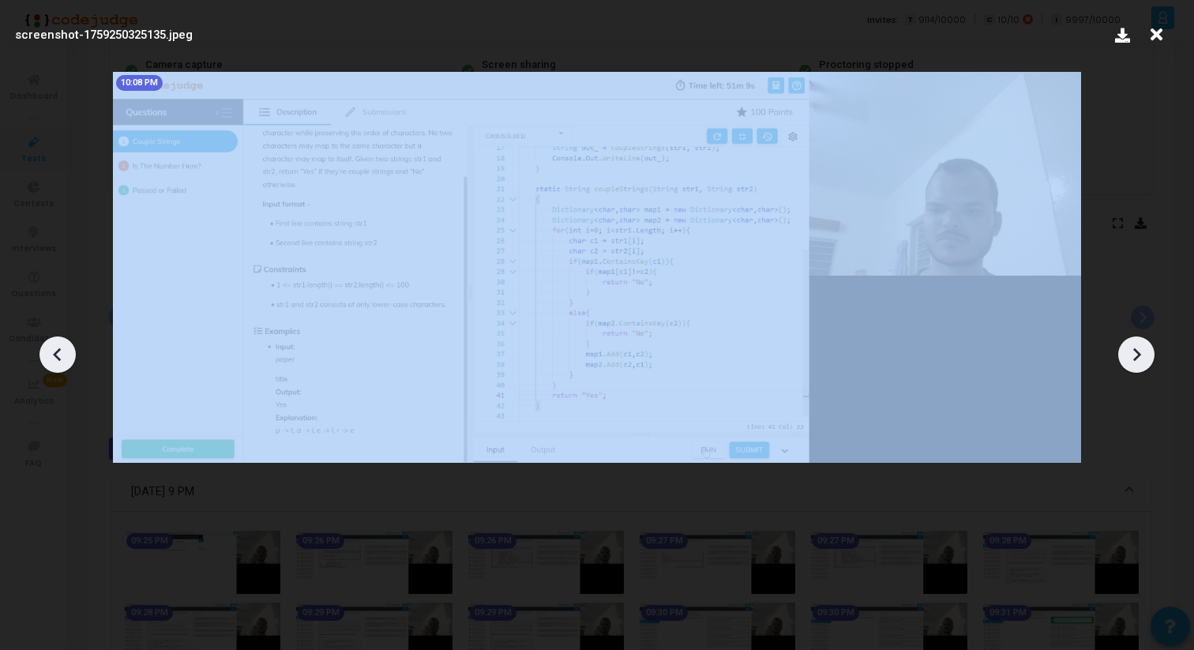
click at [1138, 362] on icon at bounding box center [1136, 355] width 24 height 24
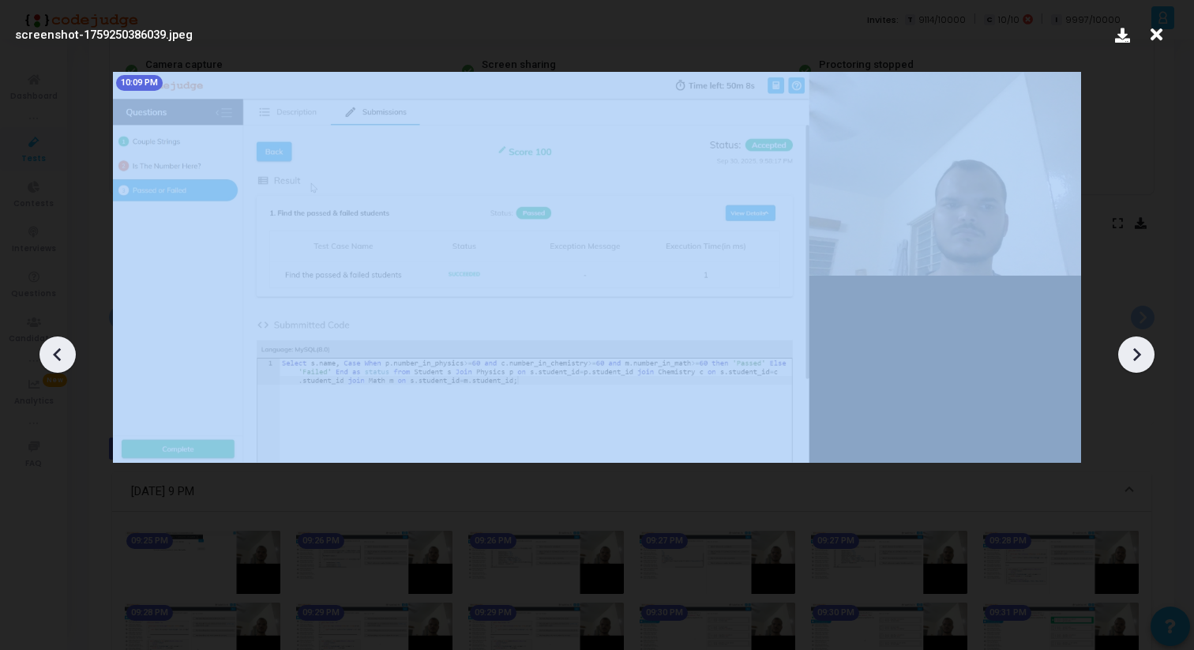
click at [1138, 362] on icon at bounding box center [1136, 355] width 24 height 24
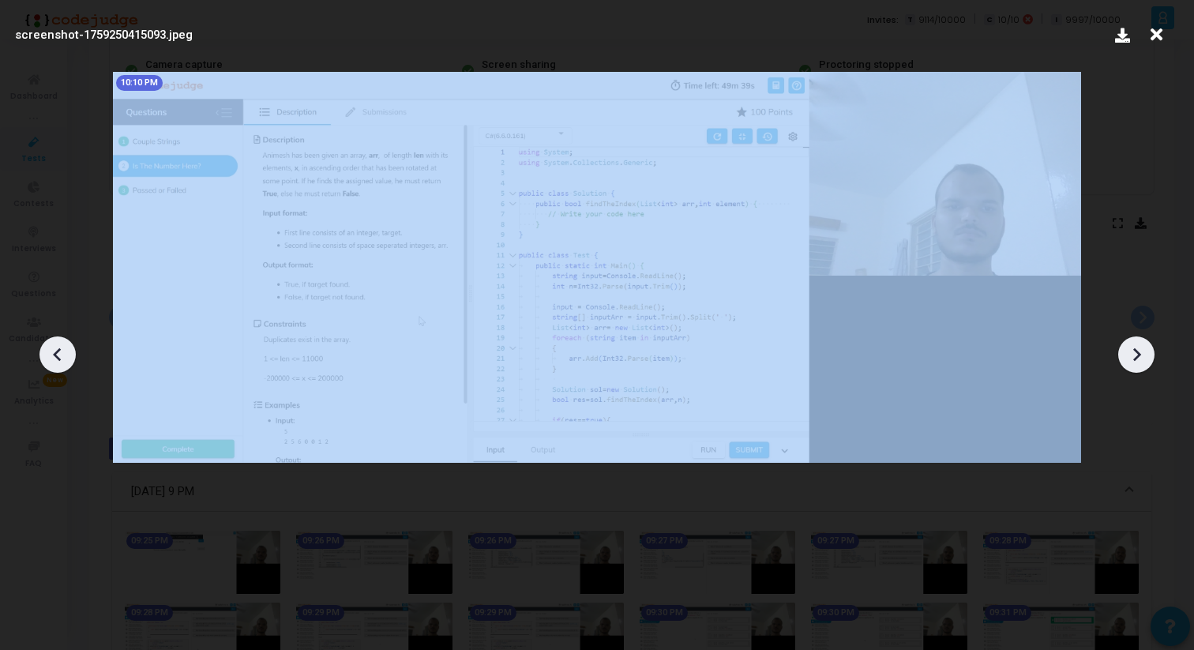
click at [1138, 362] on icon at bounding box center [1136, 355] width 24 height 24
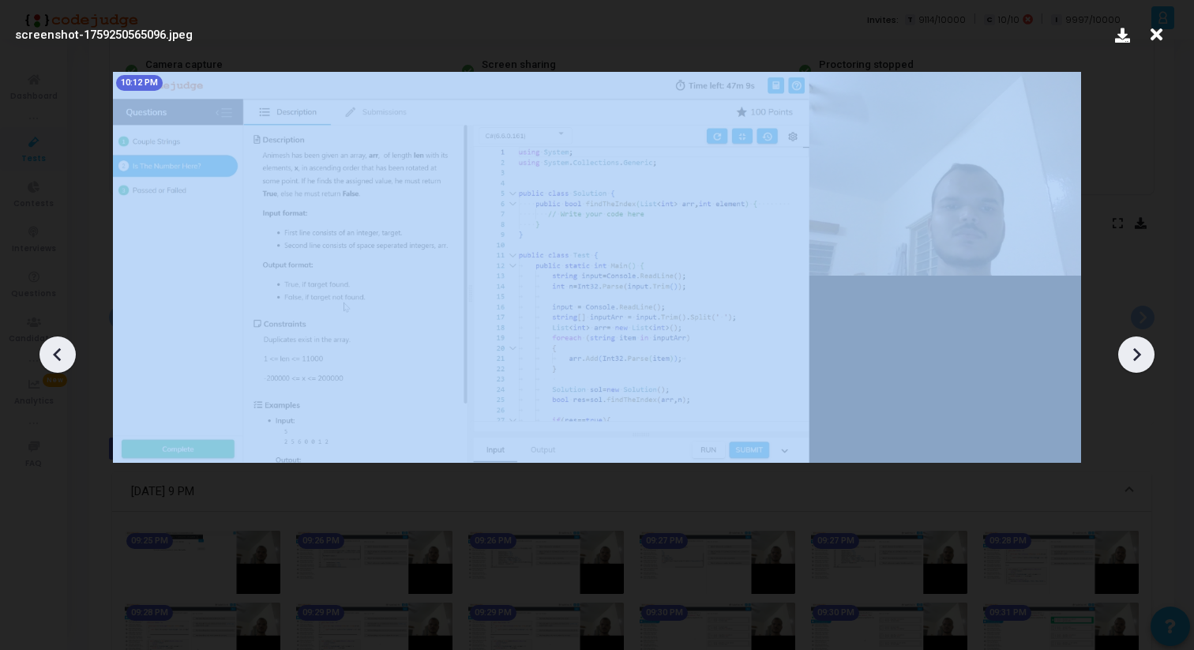
click at [1138, 362] on icon at bounding box center [1136, 355] width 24 height 24
